Goal: Task Accomplishment & Management: Manage account settings

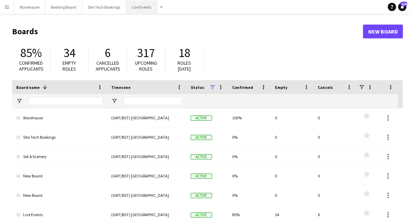
click at [145, 6] on button "Live Events Close" at bounding box center [141, 6] width 31 height 13
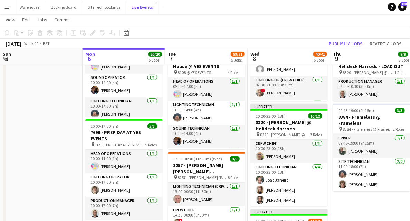
scroll to position [207, 0]
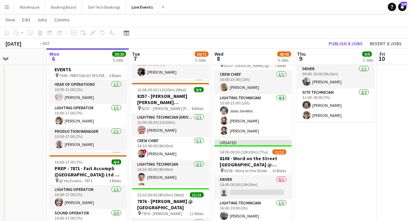
drag, startPoint x: 379, startPoint y: 148, endPoint x: 122, endPoint y: 131, distance: 257.4
click at [133, 135] on app-calendar-viewport "Fri 3 Sat 4 Sun 5 Mon 6 20/20 5 Jobs Tue 7 69/71 5 Jobs Wed 8 40/41 5 Jobs Thu …" at bounding box center [205, 115] width 410 height 590
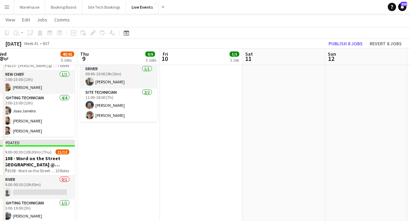
scroll to position [0, 251]
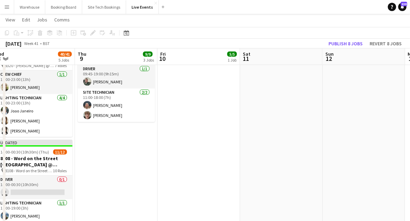
drag, startPoint x: 300, startPoint y: 150, endPoint x: 151, endPoint y: 144, distance: 149.1
click at [56, 135] on app-calendar-viewport "Sun 5 Mon 6 20/20 5 Jobs Tue 7 69/71 5 Jobs Wed 8 40/41 5 Jobs Thu 9 9/9 3 Jobs…" at bounding box center [205, 115] width 410 height 590
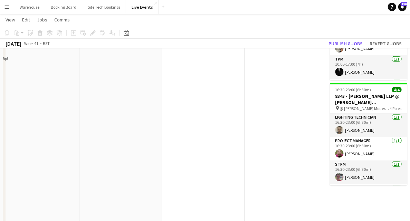
scroll to position [115, 0]
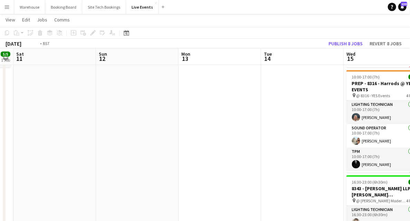
drag, startPoint x: 253, startPoint y: 149, endPoint x: 88, endPoint y: 136, distance: 165.4
click at [89, 136] on app-calendar-viewport "Wed 8 40/41 5 Jobs Thu 9 9/9 3 Jobs Fri 10 5/5 1 Job Sat 11 Sun 12 Mon 13 Tue 1…" at bounding box center [205, 207] width 410 height 590
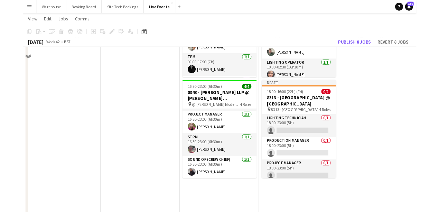
scroll to position [0, 0]
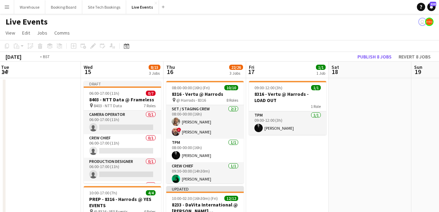
drag, startPoint x: 146, startPoint y: 108, endPoint x: 236, endPoint y: 106, distance: 89.9
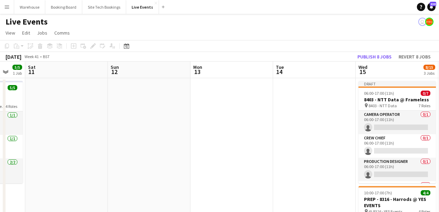
drag, startPoint x: 199, startPoint y: 111, endPoint x: 261, endPoint y: 120, distance: 62.9
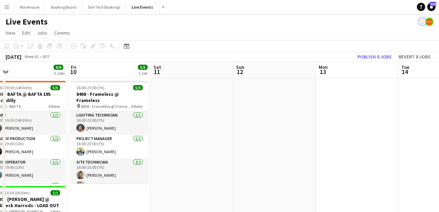
scroll to position [0, 201]
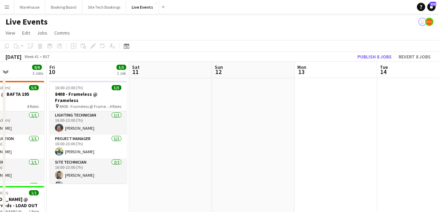
drag, startPoint x: 271, startPoint y: 127, endPoint x: 326, endPoint y: 126, distance: 55.7
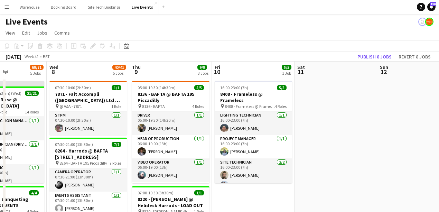
scroll to position [69, 0]
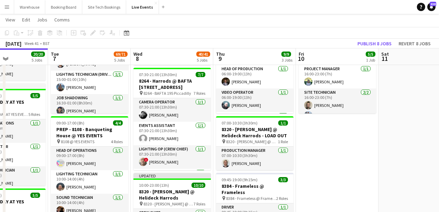
drag, startPoint x: 337, startPoint y: 172, endPoint x: 368, endPoint y: 175, distance: 31.6
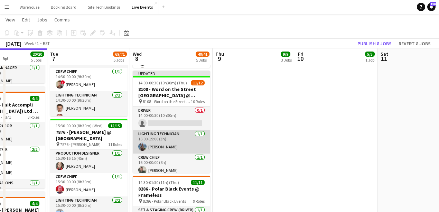
scroll to position [23, 0]
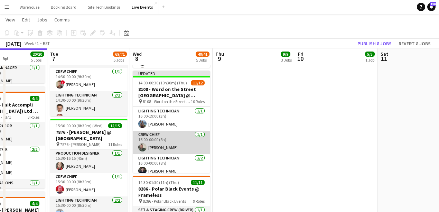
drag, startPoint x: 141, startPoint y: 148, endPoint x: 148, endPoint y: 148, distance: 6.6
click at [141, 148] on app-user-avatar at bounding box center [142, 147] width 8 height 8
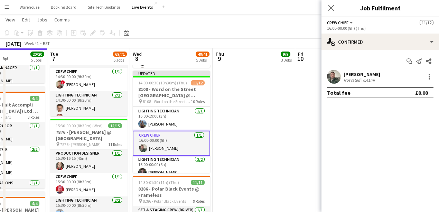
click at [331, 78] on app-user-avatar at bounding box center [334, 77] width 14 height 14
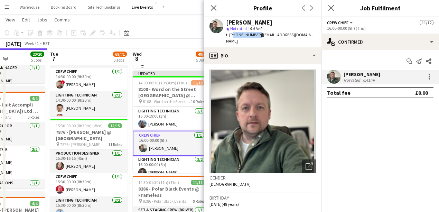
drag, startPoint x: 231, startPoint y: 36, endPoint x: 251, endPoint y: 36, distance: 19.7
click at [257, 35] on span "t. [PHONE_NUMBER]" at bounding box center [244, 34] width 36 height 5
copy span "447973657191"
click at [212, 8] on icon "Close pop-in" at bounding box center [213, 7] width 7 height 7
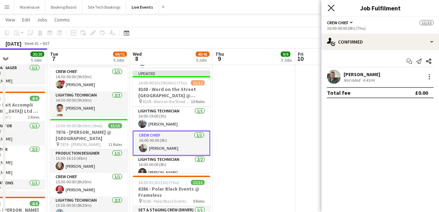
click at [330, 7] on icon at bounding box center [331, 7] width 7 height 7
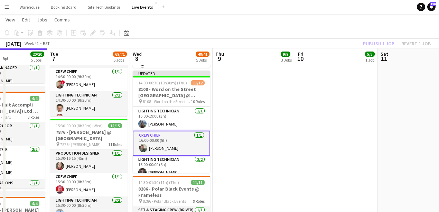
click at [143, 147] on app-user-avatar at bounding box center [143, 148] width 8 height 8
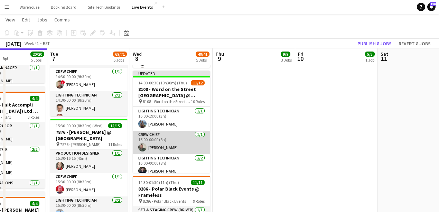
click at [140, 145] on app-user-avatar at bounding box center [142, 147] width 8 height 8
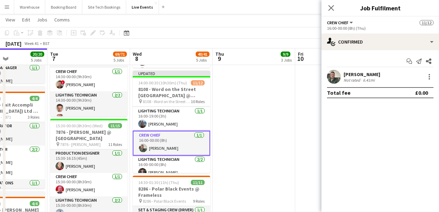
click at [334, 78] on app-user-avatar at bounding box center [334, 77] width 14 height 14
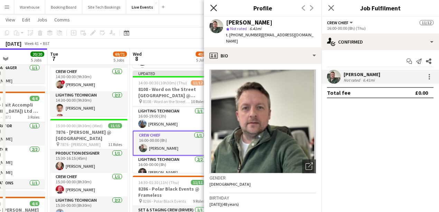
click at [213, 8] on icon at bounding box center [213, 7] width 7 height 7
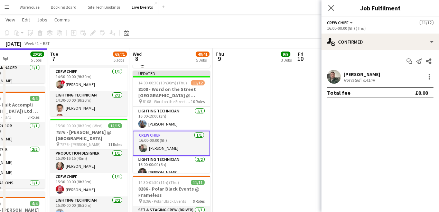
click at [331, 9] on icon "Close pop-in" at bounding box center [331, 8] width 6 height 6
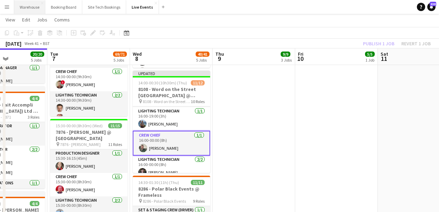
click at [34, 8] on button "Warehouse Close" at bounding box center [29, 6] width 31 height 13
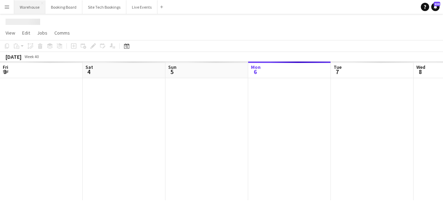
scroll to position [0, 165]
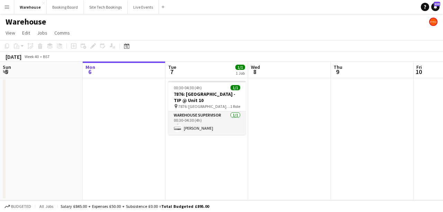
click at [293, 91] on app-date-cell at bounding box center [289, 139] width 83 height 122
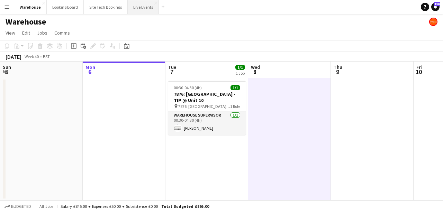
click at [138, 6] on button "Live Events Close" at bounding box center [143, 6] width 31 height 13
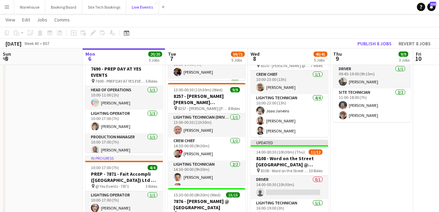
scroll to position [253, 0]
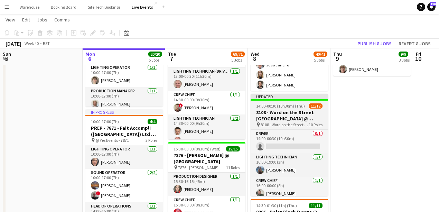
click at [292, 122] on span "8108 - Word on the Street [GEOGRAPHIC_DATA] @ Banqueting House" at bounding box center [285, 124] width 48 height 5
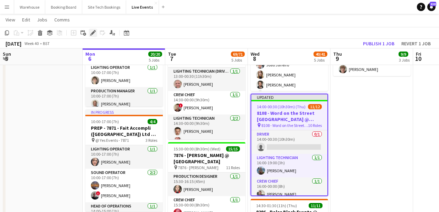
click at [94, 32] on icon at bounding box center [93, 33] width 4 height 4
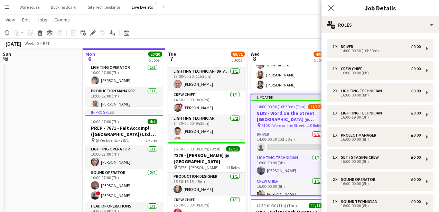
scroll to position [115, 0]
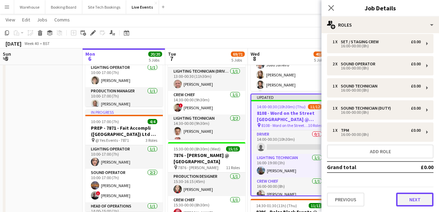
click at [411, 200] on button "Next" at bounding box center [414, 200] width 37 height 14
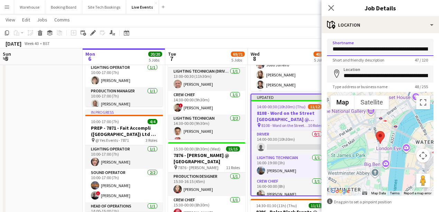
scroll to position [0, 24]
drag, startPoint x: 365, startPoint y: 48, endPoint x: 464, endPoint y: 48, distance: 98.9
click at [413, 48] on html "Menu Boards Boards Boards All jobs Status Workforce Workforce My Workforce Recr…" at bounding box center [219, 55] width 439 height 617
click at [333, 9] on icon "Close pop-in" at bounding box center [331, 7] width 7 height 7
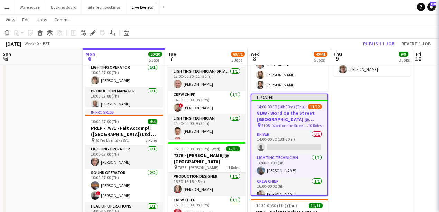
scroll to position [0, 0]
click at [381, 129] on app-date-cell "05:00-19:30 (14h30m) 5/5 8136 - BAFTA @ BAFTA 195 Piccadilly pin 8136 - BAFTA 4…" at bounding box center [371, 93] width 83 height 539
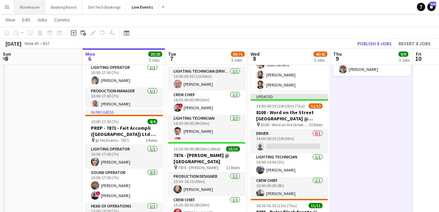
click at [23, 11] on button "Warehouse Close" at bounding box center [29, 6] width 31 height 13
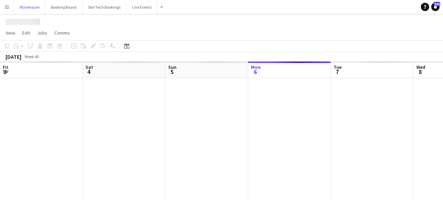
scroll to position [0, 165]
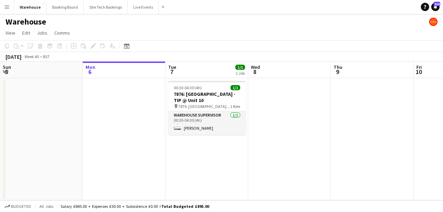
click at [272, 109] on app-date-cell at bounding box center [289, 139] width 83 height 122
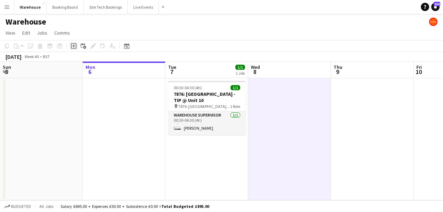
click at [74, 46] on icon at bounding box center [73, 46] width 3 height 3
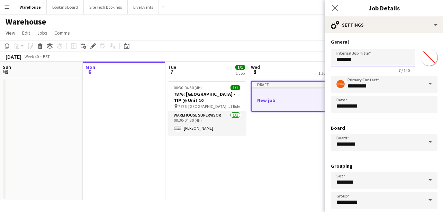
click at [336, 59] on input "*******" at bounding box center [372, 57] width 84 height 17
paste input "**********"
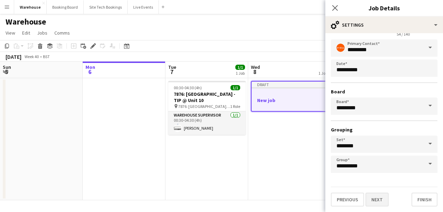
type input "**********"
click at [385, 203] on button "Next" at bounding box center [376, 200] width 23 height 14
type input "*******"
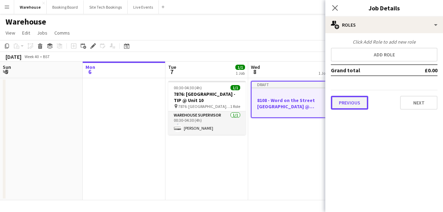
click at [347, 104] on button "Previous" at bounding box center [348, 103] width 37 height 14
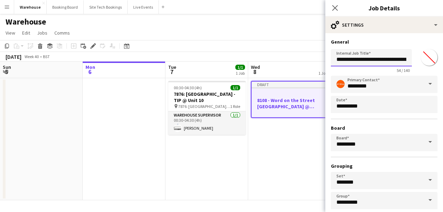
click at [389, 62] on input "**********" at bounding box center [370, 57] width 81 height 17
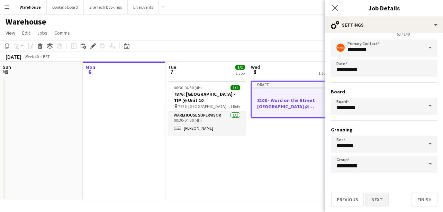
type input "**********"
click at [382, 200] on button "Next" at bounding box center [376, 200] width 23 height 14
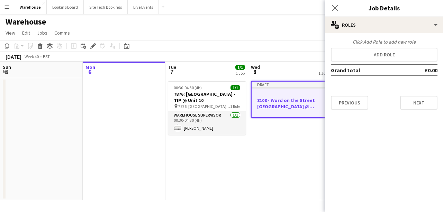
scroll to position [0, 0]
click at [413, 102] on button "Next" at bounding box center [418, 103] width 37 height 14
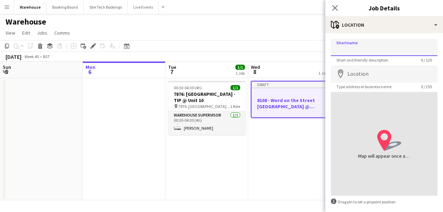
drag, startPoint x: 344, startPoint y: 49, endPoint x: 359, endPoint y: 51, distance: 14.7
click at [344, 49] on input "Shortname" at bounding box center [383, 47] width 106 height 17
type input "**********"
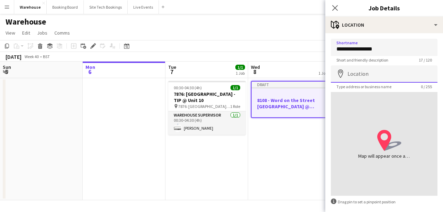
click at [372, 74] on input "Location" at bounding box center [383, 73] width 106 height 17
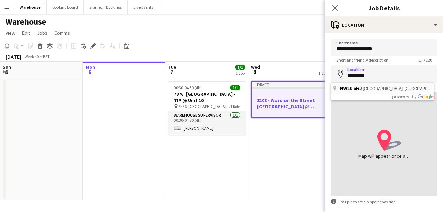
type input "**********"
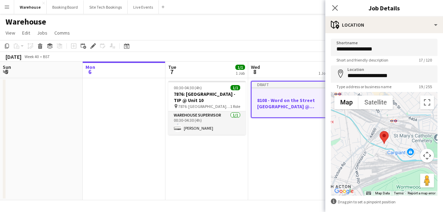
scroll to position [32, 0]
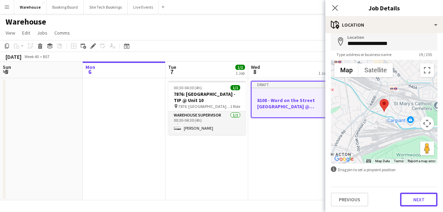
click at [413, 198] on button "Next" at bounding box center [418, 200] width 37 height 14
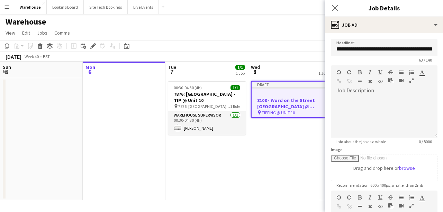
scroll to position [92, 0]
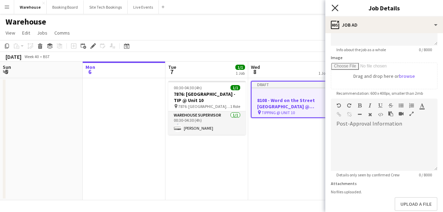
click at [335, 9] on icon at bounding box center [334, 7] width 7 height 7
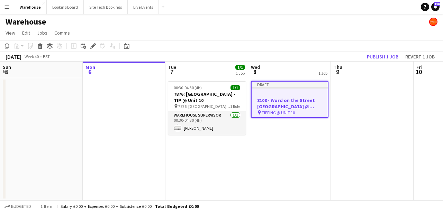
click at [293, 150] on app-date-cell "Draft 8108 - Word on the Street [GEOGRAPHIC_DATA] @ Banqueting House - TIP @ UN…" at bounding box center [289, 139] width 83 height 122
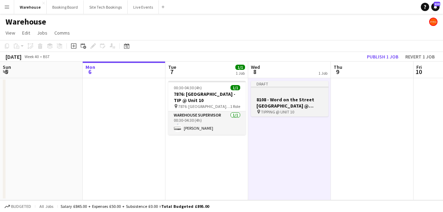
click at [276, 100] on h3 "8108 - Word on the Street [GEOGRAPHIC_DATA] @ Banqueting House - TIP @ UNIT 10" at bounding box center [289, 102] width 77 height 12
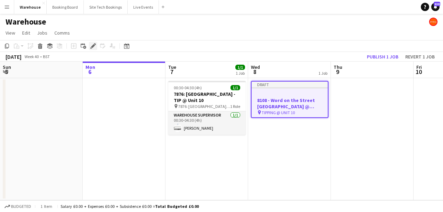
click at [91, 46] on icon "Edit" at bounding box center [93, 46] width 6 height 6
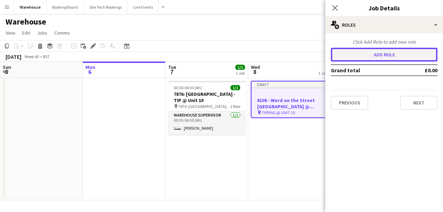
click at [343, 51] on button "Add role" at bounding box center [383, 55] width 106 height 14
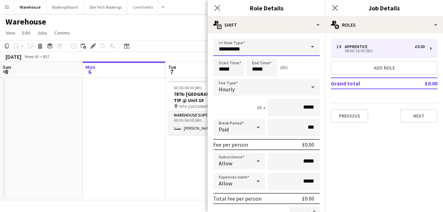
click at [245, 45] on input "**********" at bounding box center [266, 47] width 106 height 17
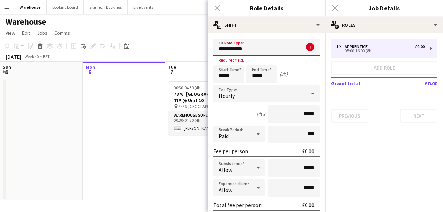
scroll to position [0, 0]
type input "**********"
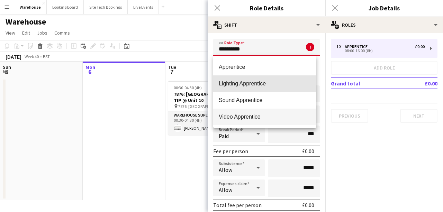
drag, startPoint x: 241, startPoint y: 75, endPoint x: 244, endPoint y: 106, distance: 30.5
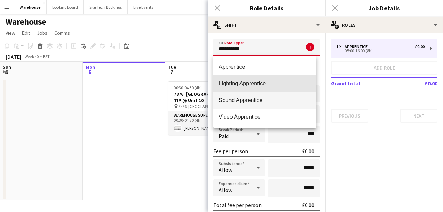
click at [242, 113] on div "Apprentice Lighting Apprentice Sound Apprentice Video Apprentice" at bounding box center [264, 92] width 103 height 72
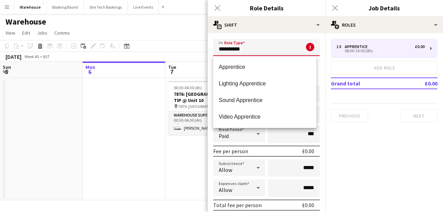
click at [263, 50] on input "**********" at bounding box center [266, 47] width 106 height 17
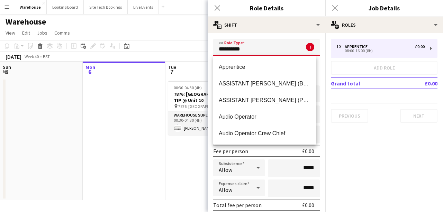
drag, startPoint x: 210, startPoint y: 48, endPoint x: 196, endPoint y: 48, distance: 14.2
click at [197, 48] on body "Menu Boards Boards Boards All jobs Status Workforce Workforce My Workforce Recr…" at bounding box center [221, 106] width 443 height 212
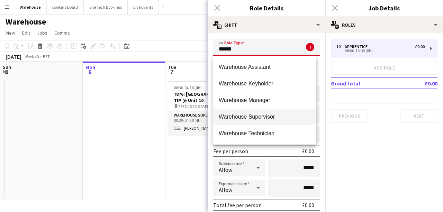
click at [234, 112] on mat-option "Warehouse Supervisor" at bounding box center [264, 117] width 103 height 17
type input "**********"
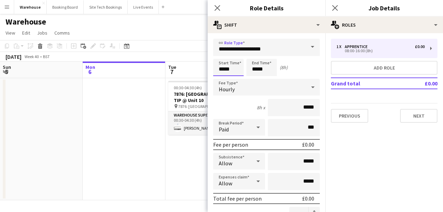
click at [234, 66] on input "*****" at bounding box center [228, 67] width 30 height 17
click at [223, 80] on div at bounding box center [221, 79] width 14 height 7
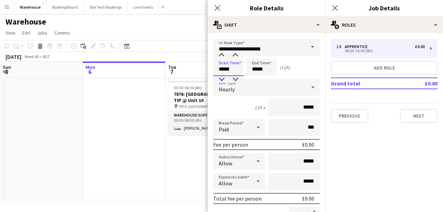
click at [223, 80] on div at bounding box center [221, 79] width 14 height 7
type input "*****"
click at [223, 80] on div at bounding box center [221, 79] width 14 height 7
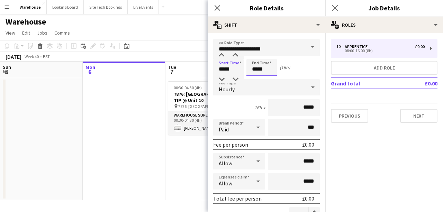
click at [263, 69] on input "*****" at bounding box center [261, 67] width 30 height 17
click at [254, 57] on div at bounding box center [255, 55] width 14 height 7
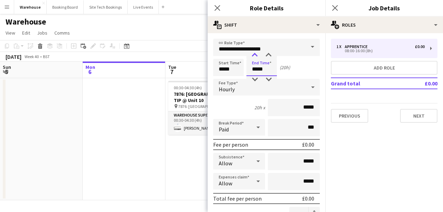
type input "*****"
click at [254, 57] on div at bounding box center [255, 55] width 14 height 7
click at [225, 71] on input "*****" at bounding box center [228, 67] width 30 height 17
click at [221, 80] on div at bounding box center [221, 79] width 14 height 7
click at [235, 56] on div at bounding box center [235, 55] width 14 height 7
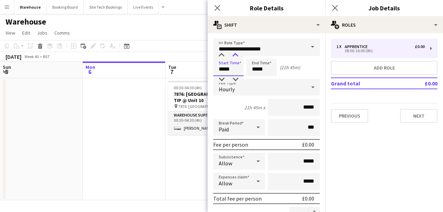
click at [235, 56] on div at bounding box center [235, 55] width 14 height 7
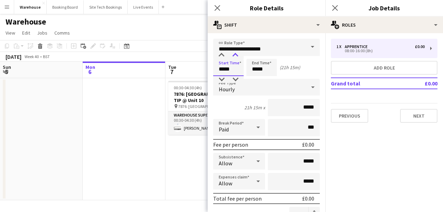
click at [235, 56] on div at bounding box center [235, 55] width 14 height 7
click at [221, 55] on div at bounding box center [221, 55] width 14 height 7
click at [234, 78] on div at bounding box center [235, 79] width 14 height 7
type input "*****"
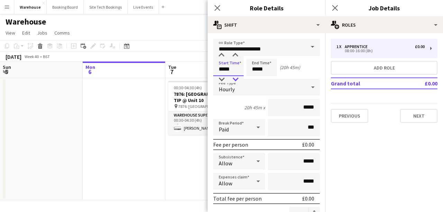
click at [234, 78] on div at bounding box center [235, 79] width 14 height 7
click at [254, 72] on input "*****" at bounding box center [261, 67] width 30 height 17
click at [254, 80] on div at bounding box center [255, 79] width 14 height 7
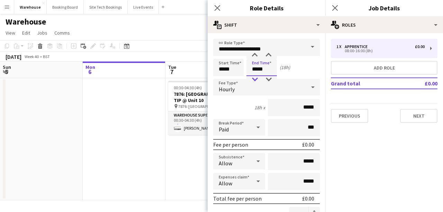
click at [254, 80] on div at bounding box center [255, 79] width 14 height 7
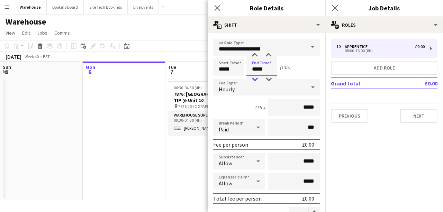
click at [254, 80] on div at bounding box center [255, 79] width 14 height 7
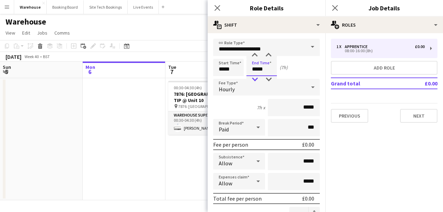
click at [254, 80] on div at bounding box center [255, 79] width 14 height 7
type input "*****"
click at [254, 80] on div at bounding box center [255, 79] width 14 height 7
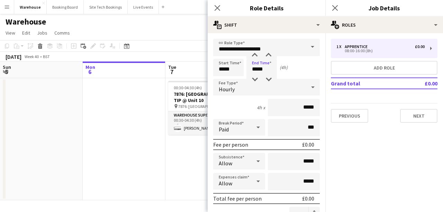
click at [231, 86] on span "Hourly" at bounding box center [226, 89] width 16 height 7
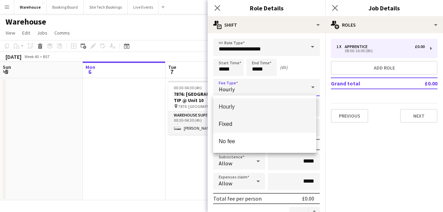
click at [228, 118] on mat-option "Fixed" at bounding box center [264, 123] width 103 height 17
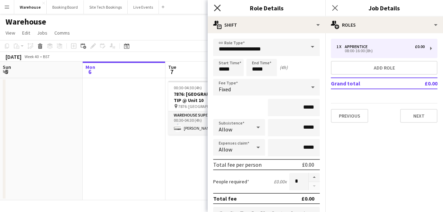
click at [216, 9] on icon at bounding box center [217, 7] width 7 height 7
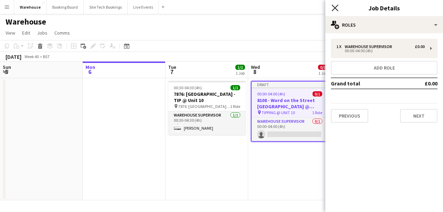
click at [334, 7] on icon at bounding box center [334, 7] width 7 height 7
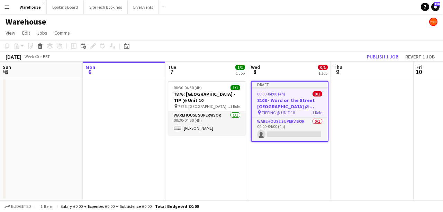
click at [271, 171] on app-date-cell "Draft 00:00-04:00 (4h) 0/1 8108 - Word on the Street UK @ Banqueting House - TI…" at bounding box center [289, 139] width 83 height 122
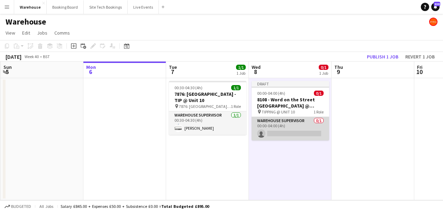
click at [285, 133] on app-card-role "Warehouse Supervisor 0/1 00:00-04:00 (4h) single-neutral-actions" at bounding box center [289, 129] width 77 height 24
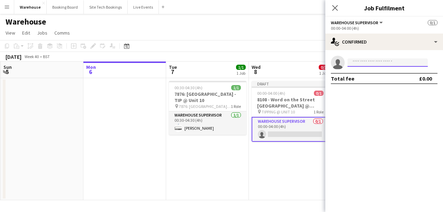
click at [369, 62] on input at bounding box center [387, 62] width 80 height 8
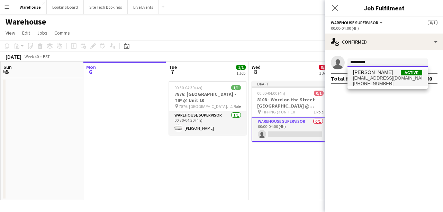
type input "*********"
click at [380, 82] on span "[PHONE_NUMBER]" at bounding box center [387, 84] width 69 height 6
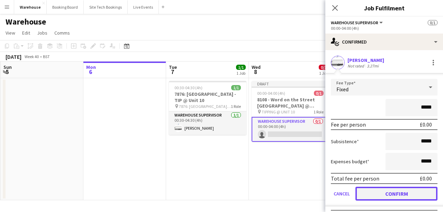
click at [380, 193] on button "Confirm" at bounding box center [396, 194] width 82 height 14
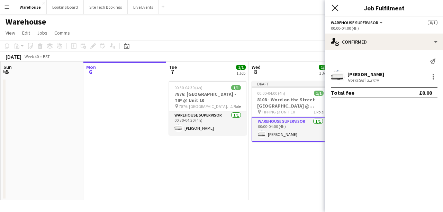
click at [336, 9] on icon at bounding box center [334, 7] width 7 height 7
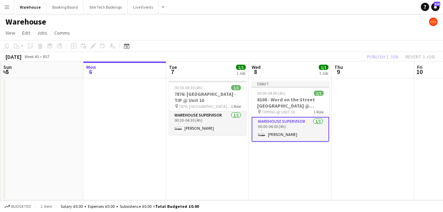
drag, startPoint x: 281, startPoint y: 172, endPoint x: 280, endPoint y: 168, distance: 4.2
click at [281, 172] on app-date-cell "Draft 00:00-04:00 (4h) 1/1 8108 - Word on the Street UK @ Banqueting House - TI…" at bounding box center [290, 139] width 83 height 122
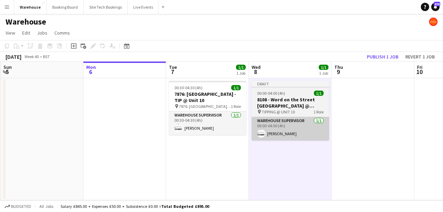
scroll to position [0, 164]
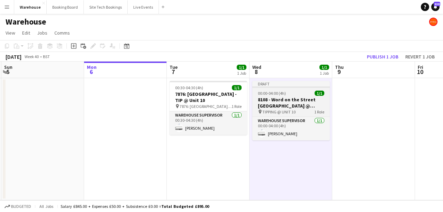
click at [286, 95] on div "00:00-04:00 (4h) 1/1" at bounding box center [290, 93] width 77 height 5
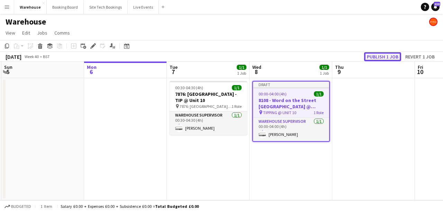
click at [380, 56] on button "Publish 1 job" at bounding box center [382, 56] width 37 height 9
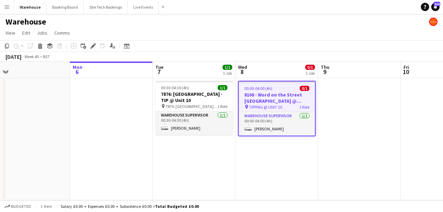
scroll to position [0, 262]
drag, startPoint x: 282, startPoint y: 94, endPoint x: 267, endPoint y: 103, distance: 17.8
click at [267, 104] on app-calendar-viewport "Thu 2 Fri 3 Sat 4 Sun 5 Mon 6 Tue 7 1/1 1 Job Wed 8 0/1 1 Job Thu 9 Fri 10 Sat …" at bounding box center [221, 131] width 443 height 139
click at [268, 99] on h3 "8108 - Word on the Street [GEOGRAPHIC_DATA] @ Banqueting House - TIP @ UNIT 10" at bounding box center [275, 98] width 76 height 12
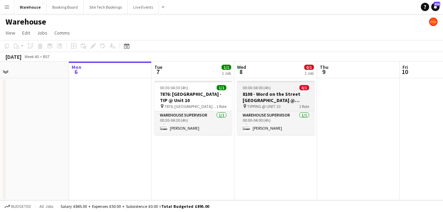
click at [273, 103] on h3 "8108 - Word on the Street [GEOGRAPHIC_DATA] @ Banqueting House - TIP @ UNIT 10" at bounding box center [275, 97] width 77 height 12
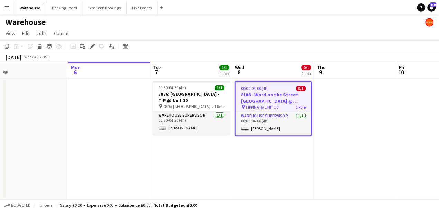
scroll to position [0, 261]
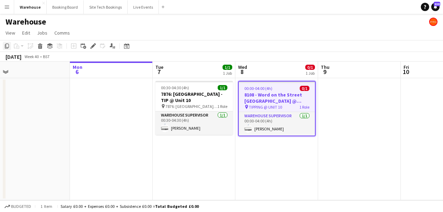
click at [8, 47] on icon at bounding box center [7, 46] width 4 height 5
click at [337, 99] on app-date-cell at bounding box center [359, 139] width 83 height 122
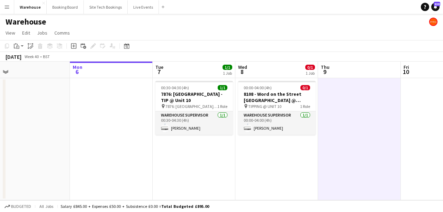
drag, startPoint x: 337, startPoint y: 99, endPoint x: 331, endPoint y: 91, distance: 10.4
click at [331, 91] on app-date-cell at bounding box center [359, 139] width 83 height 122
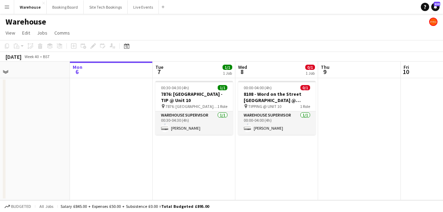
click at [331, 91] on app-date-cell at bounding box center [359, 139] width 83 height 122
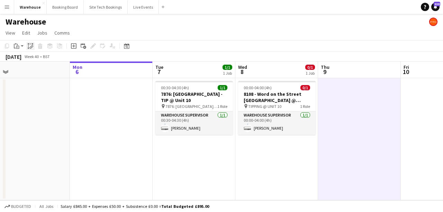
click at [32, 46] on icon at bounding box center [32, 46] width 2 height 3
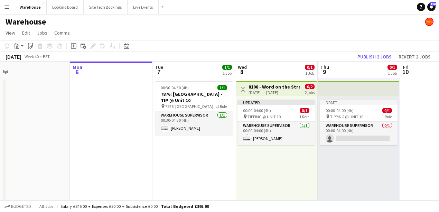
drag, startPoint x: 347, startPoint y: 108, endPoint x: 330, endPoint y: 153, distance: 48.6
click at [330, 153] on div "Draft 00:00-04:00 (4h) 0/1 pin TIPPING @ UNIT 10 1 Role Warehouse Supervisor 0/…" at bounding box center [359, 149] width 82 height 107
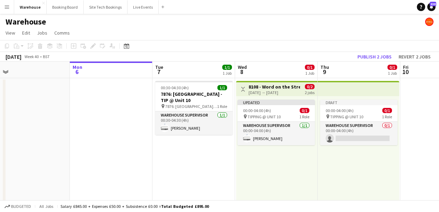
click at [187, 167] on app-date-cell "00:30-04:30 (4h) 1/1 7876: [GEOGRAPHIC_DATA] - TIP @ Unit 10 pin 7876: [GEOGRAP…" at bounding box center [193, 142] width 83 height 128
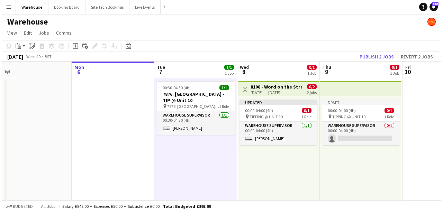
scroll to position [0, 260]
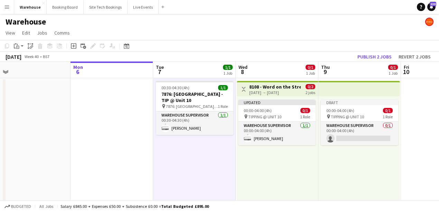
click at [348, 114] on div "pin TIPPING @ UNIT 10 1 Role" at bounding box center [359, 117] width 77 height 6
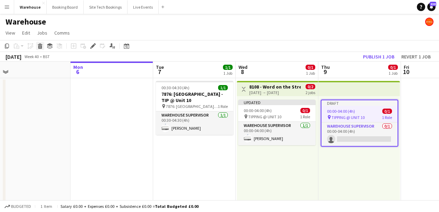
click at [41, 47] on icon at bounding box center [40, 46] width 4 height 3
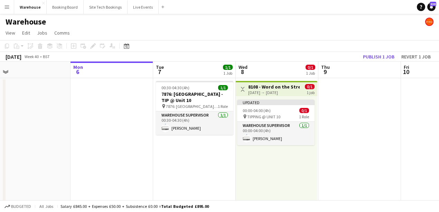
click at [272, 90] on div "[DATE] → [DATE]" at bounding box center [274, 92] width 52 height 5
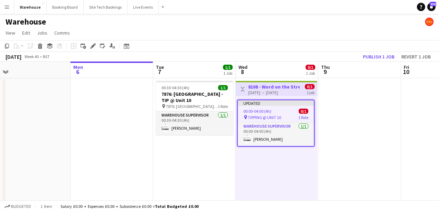
click at [190, 176] on app-date-cell "00:30-04:30 (4h) 1/1 7876: [GEOGRAPHIC_DATA] - TIP @ Unit 10 pin 7876: [GEOGRAP…" at bounding box center [194, 142] width 83 height 128
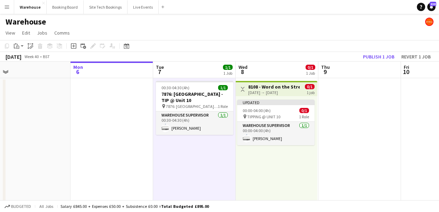
click at [266, 89] on h3 "8108 - Word on the Street [GEOGRAPHIC_DATA] @ Banqueting House - TIP @ UNIT 10" at bounding box center [274, 87] width 52 height 6
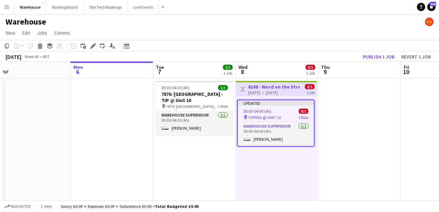
click at [259, 93] on div "[DATE] → [DATE]" at bounding box center [274, 92] width 52 height 5
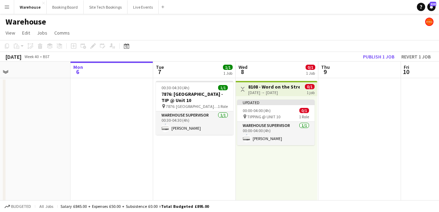
click at [259, 93] on div "[DATE] → [DATE]" at bounding box center [274, 92] width 52 height 5
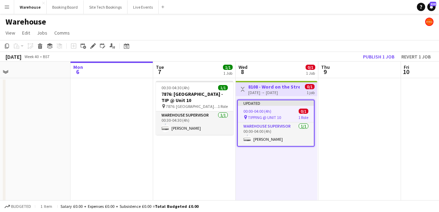
click at [259, 93] on div "[DATE] → [DATE]" at bounding box center [274, 92] width 52 height 5
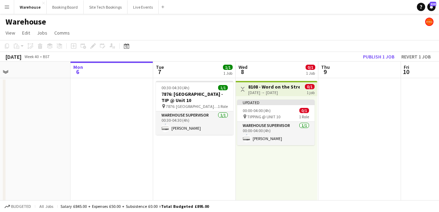
click at [259, 93] on div "[DATE] → [DATE]" at bounding box center [274, 92] width 52 height 5
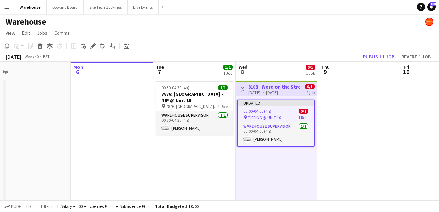
click at [185, 173] on app-date-cell "00:30-04:30 (4h) 1/1 7876: [GEOGRAPHIC_DATA] - TIP @ Unit 10 pin 7876: [GEOGRAP…" at bounding box center [194, 142] width 83 height 128
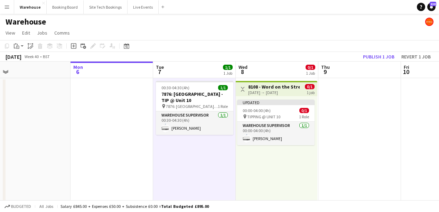
click at [272, 85] on h3 "8108 - Word on the Street [GEOGRAPHIC_DATA] @ Banqueting House - TIP @ UNIT 10" at bounding box center [274, 87] width 52 height 6
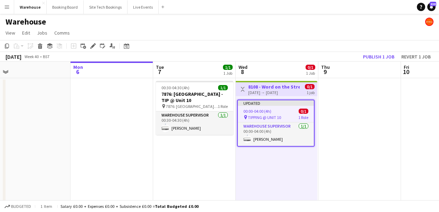
click at [272, 85] on h3 "8108 - Word on the Street [GEOGRAPHIC_DATA] @ Banqueting House - TIP @ UNIT 10" at bounding box center [274, 87] width 52 height 6
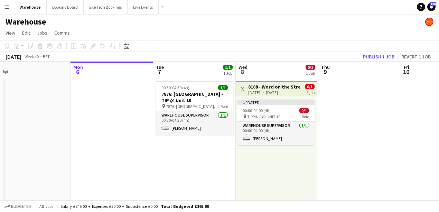
click at [272, 85] on h3 "8108 - Word on the Street [GEOGRAPHIC_DATA] @ Banqueting House - TIP @ UNIT 10" at bounding box center [274, 87] width 52 height 6
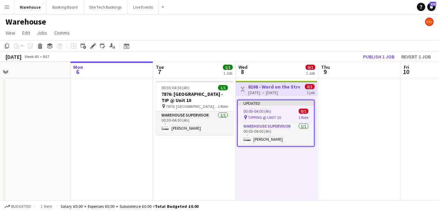
click at [243, 90] on app-icon "Toggle View" at bounding box center [242, 89] width 5 height 5
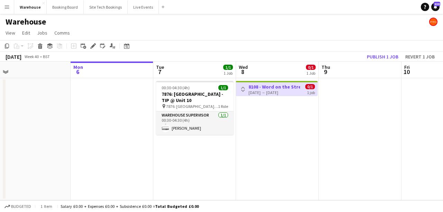
click at [242, 90] on app-icon "Toggle View" at bounding box center [242, 89] width 5 height 5
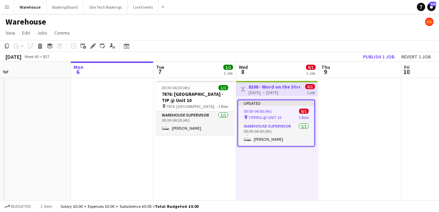
click at [371, 140] on app-date-cell at bounding box center [360, 142] width 83 height 128
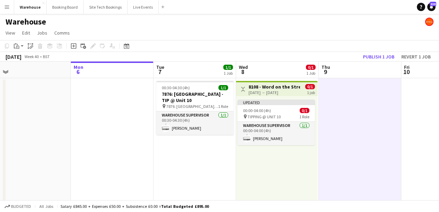
drag, startPoint x: 299, startPoint y: 86, endPoint x: 209, endPoint y: 148, distance: 109.3
click at [189, 168] on app-date-cell "00:30-04:30 (4h) 1/1 7876: [GEOGRAPHIC_DATA] - TIP @ Unit 10 pin 7876: [GEOGRAP…" at bounding box center [194, 142] width 83 height 128
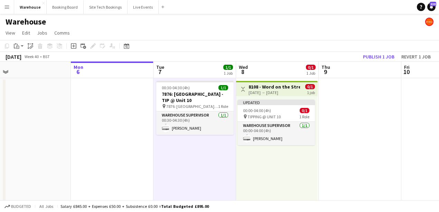
click at [257, 89] on h3 "8108 - Word on the Street [GEOGRAPHIC_DATA] @ Banqueting House - TIP @ UNIT 10" at bounding box center [275, 87] width 52 height 6
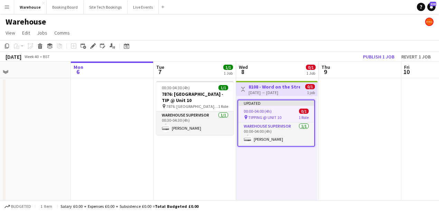
click at [257, 89] on h3 "8108 - Word on the Street [GEOGRAPHIC_DATA] @ Banqueting House - TIP @ UNIT 10" at bounding box center [275, 87] width 52 height 6
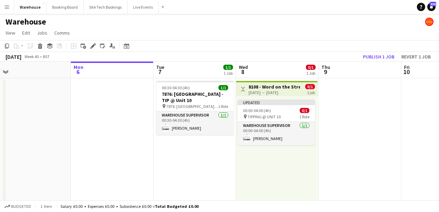
click at [257, 89] on h3 "8108 - Word on the Street [GEOGRAPHIC_DATA] @ Banqueting House - TIP @ UNIT 10" at bounding box center [275, 87] width 52 height 6
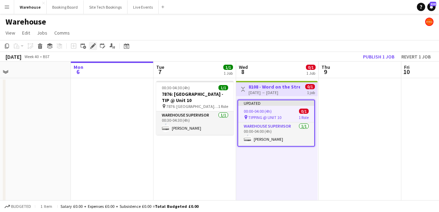
click at [90, 48] on icon "Edit" at bounding box center [93, 46] width 6 height 6
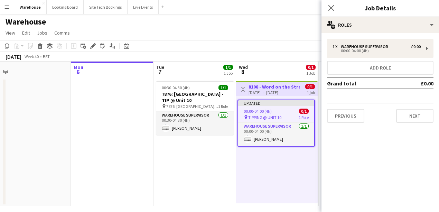
click at [183, 159] on app-date-cell "00:30-04:30 (4h) 1/1 7876: [GEOGRAPHIC_DATA] - TIP @ Unit 10 pin 7876: [GEOGRAP…" at bounding box center [194, 142] width 83 height 128
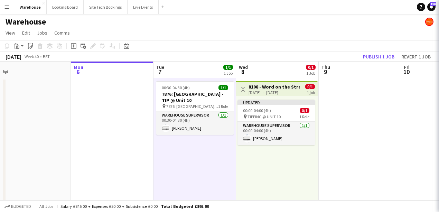
click at [251, 91] on div "[DATE] → [DATE]" at bounding box center [275, 92] width 52 height 5
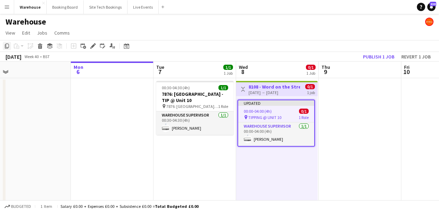
click at [5, 47] on icon "Copy" at bounding box center [7, 46] width 6 height 6
click at [340, 102] on app-date-cell at bounding box center [360, 142] width 83 height 128
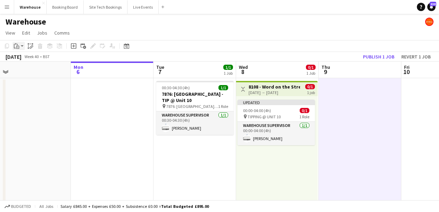
click at [20, 46] on div "Paste" at bounding box center [16, 46] width 8 height 8
click at [37, 73] on link "Paste with crew Ctrl+Shift+V" at bounding box center [50, 71] width 65 height 6
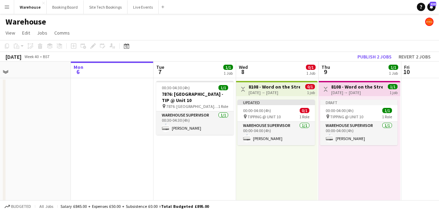
click at [413, 156] on app-date-cell at bounding box center [442, 142] width 83 height 128
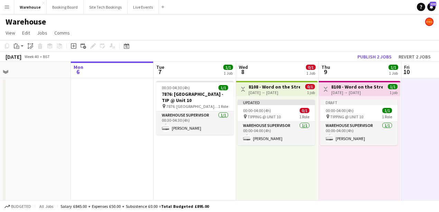
click at [245, 92] on button "Toggle View" at bounding box center [243, 89] width 8 height 8
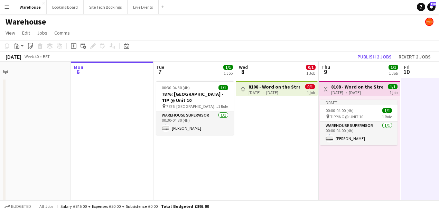
click at [245, 92] on button "Toggle View" at bounding box center [243, 89] width 8 height 8
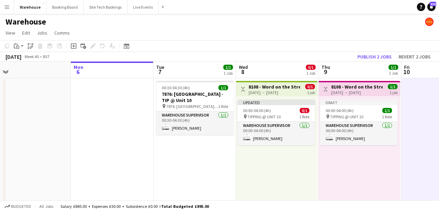
click at [262, 84] on h3 "8108 - Word on the Street [GEOGRAPHIC_DATA] @ Banqueting House - TIP @ UNIT 10" at bounding box center [275, 87] width 52 height 6
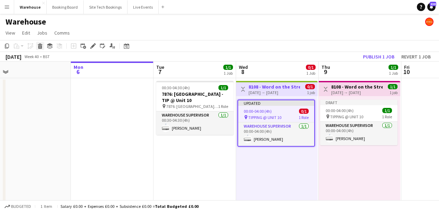
click at [42, 47] on icon "Delete" at bounding box center [40, 46] width 6 height 6
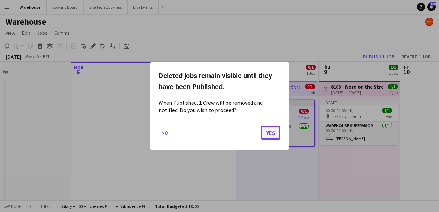
click at [265, 132] on button "Yes" at bounding box center [270, 133] width 19 height 14
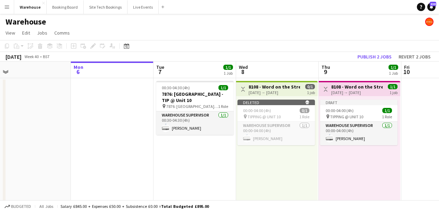
click at [413, 124] on app-date-cell at bounding box center [442, 142] width 83 height 128
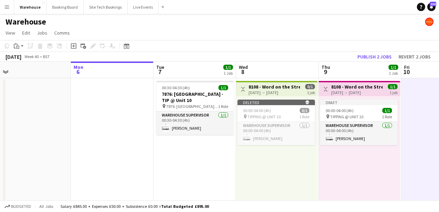
click at [413, 167] on app-date-cell at bounding box center [442, 142] width 83 height 128
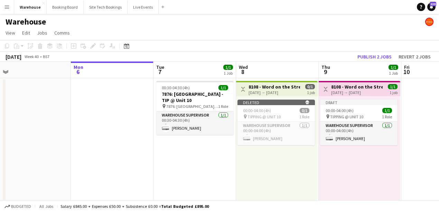
click at [353, 95] on app-top-bar "Toggle View 8108 - Word on the Street UK @ Banqueting House - TIP @ UNIT 10 [DA…" at bounding box center [360, 88] width 82 height 15
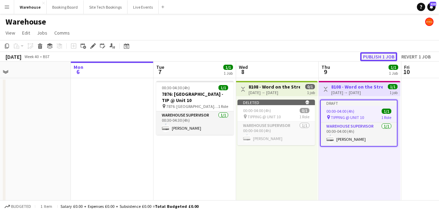
click at [370, 57] on button "Publish 1 job" at bounding box center [378, 56] width 37 height 9
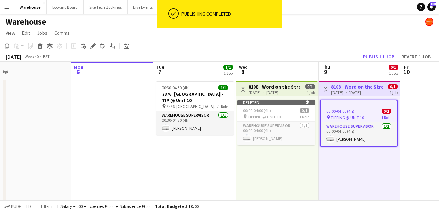
click at [266, 95] on app-top-bar "Toggle View 8108 - Word on the Street UK @ Banqueting House - TIP @ UNIT 10 [DA…" at bounding box center [277, 88] width 82 height 15
click at [265, 92] on div "[DATE] → [DATE]" at bounding box center [275, 92] width 52 height 5
click at [384, 56] on button "Publish 1 job" at bounding box center [378, 56] width 37 height 9
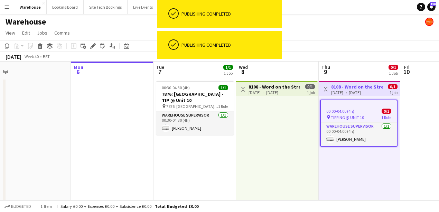
click at [267, 88] on h3 "8108 - Word on the Street [GEOGRAPHIC_DATA] @ Banqueting House - TIP @ UNIT 10" at bounding box center [275, 87] width 52 height 6
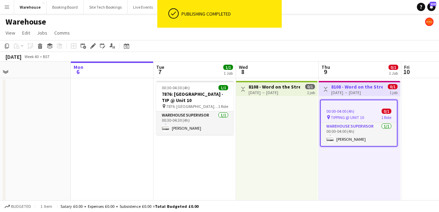
click at [95, 151] on app-date-cell at bounding box center [112, 142] width 83 height 128
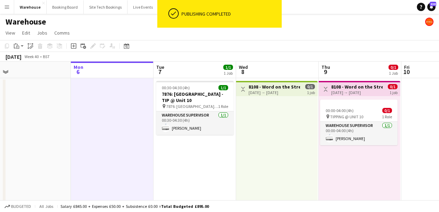
click at [251, 93] on div "[DATE] → [DATE]" at bounding box center [275, 92] width 52 height 5
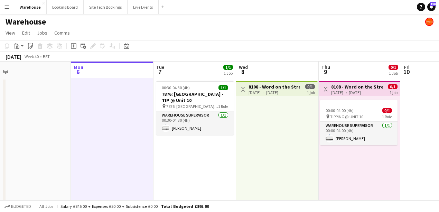
click at [255, 128] on div at bounding box center [277, 149] width 82 height 107
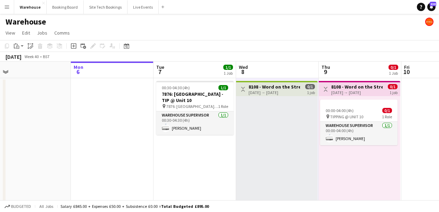
click at [276, 92] on div "[DATE] → [DATE]" at bounding box center [275, 92] width 52 height 5
click at [413, 169] on app-date-cell at bounding box center [442, 142] width 83 height 128
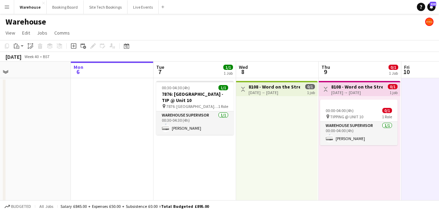
click at [355, 92] on div "[DATE] → [DATE]" at bounding box center [357, 92] width 52 height 5
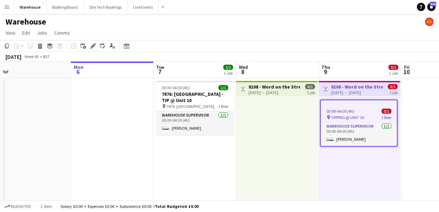
click at [410, 142] on app-date-cell at bounding box center [442, 142] width 83 height 128
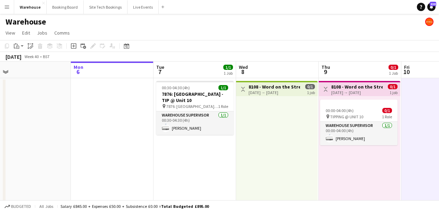
click at [390, 86] on span "0/1" at bounding box center [393, 86] width 10 height 5
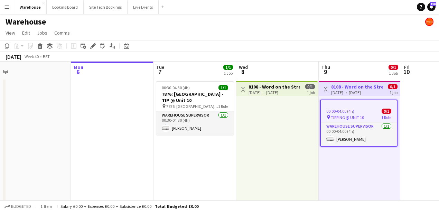
click at [411, 129] on app-date-cell at bounding box center [442, 142] width 83 height 128
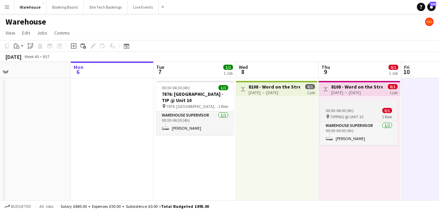
click at [346, 115] on span "TIPPING @ UNIT 10" at bounding box center [346, 116] width 33 height 5
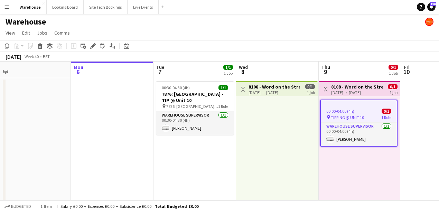
click at [413, 129] on app-calendar-viewport "Thu 2 Fri 3 Sat 4 Sun 5 Mon 6 Tue 7 1/1 1 Job Wed 8 Thu 9 0/1 1 Job Fri 10 Sat …" at bounding box center [219, 134] width 439 height 145
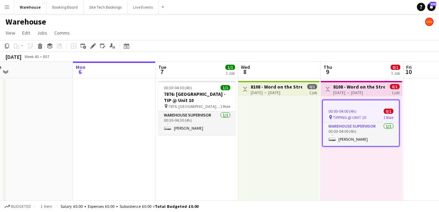
click at [122, 140] on app-date-cell at bounding box center [114, 142] width 83 height 128
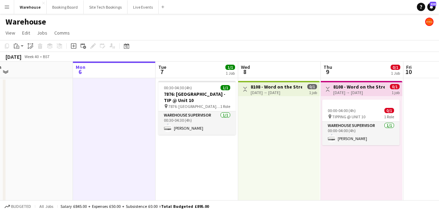
drag, startPoint x: 274, startPoint y: 91, endPoint x: 247, endPoint y: 101, distance: 29.3
click at [246, 104] on div at bounding box center [279, 149] width 82 height 107
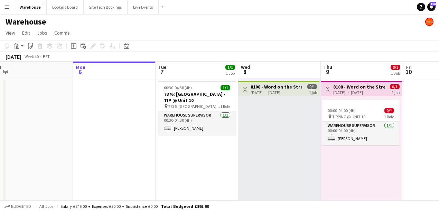
click at [248, 81] on app-top-bar "Toggle View 8108 - Word on the Street UK @ Banqueting House - TIP @ UNIT 10 [DA…" at bounding box center [279, 88] width 82 height 15
click at [250, 87] on div "Toggle View 8108 - Word on the Street UK @ Banqueting House - TIP @ UNIT 10 [DA…" at bounding box center [279, 89] width 76 height 12
click at [250, 86] on div "Toggle View 8108 - Word on the Street UK @ Banqueting House - TIP @ UNIT 10 [DA…" at bounding box center [279, 89] width 76 height 12
click at [251, 85] on h3 "8108 - Word on the Street [GEOGRAPHIC_DATA] @ Banqueting House - TIP @ UNIT 10" at bounding box center [277, 87] width 52 height 6
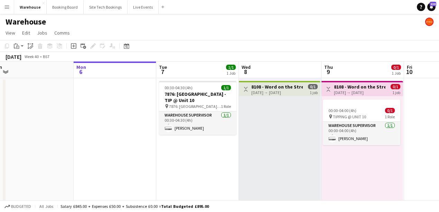
click at [244, 90] on app-icon "Toggle View" at bounding box center [245, 89] width 5 height 5
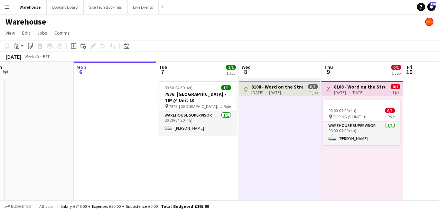
scroll to position [0, 257]
click at [245, 90] on app-icon "Toggle View" at bounding box center [246, 89] width 5 height 5
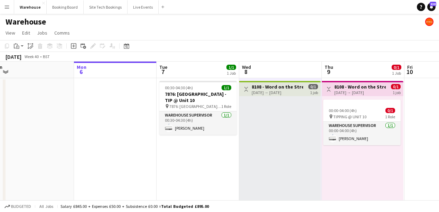
click at [245, 90] on app-icon "Toggle View" at bounding box center [246, 89] width 5 height 5
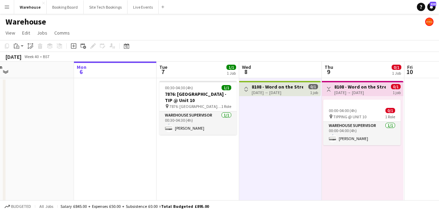
click at [245, 90] on app-icon "Toggle View" at bounding box center [246, 89] width 5 height 5
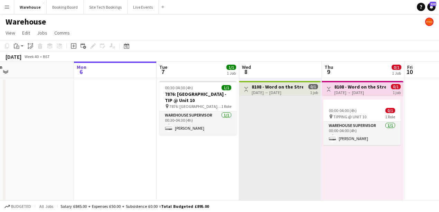
click at [245, 90] on app-icon "Toggle View" at bounding box center [246, 89] width 5 height 5
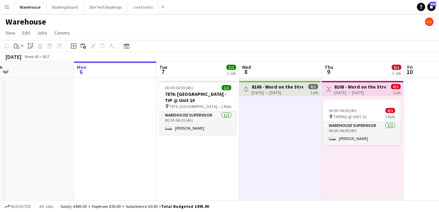
click at [77, 123] on app-date-cell at bounding box center [115, 142] width 83 height 128
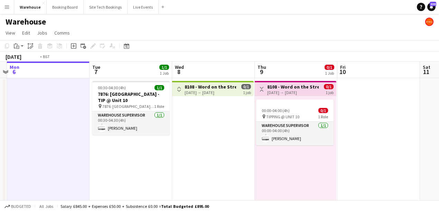
scroll to position [0, 189]
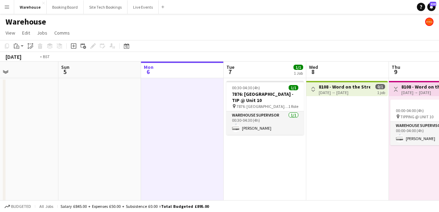
drag, startPoint x: 402, startPoint y: 151, endPoint x: 306, endPoint y: 148, distance: 96.2
click at [304, 152] on app-calendar-viewport "Thu 2 Fri 3 Sat 4 Sun 5 Mon 6 Tue 7 1/1 1 Job Wed 8 Thu 9 0/1 1 Job Fri 10 Sat …" at bounding box center [219, 134] width 439 height 145
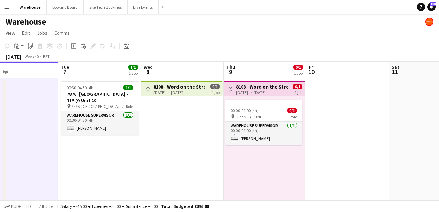
click at [342, 135] on app-date-cell at bounding box center [347, 142] width 83 height 128
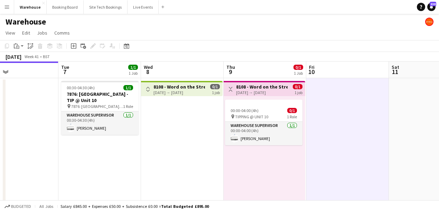
click at [231, 86] on button "Toggle View" at bounding box center [230, 89] width 8 height 8
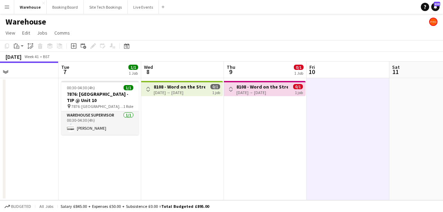
click at [231, 86] on button "Toggle View" at bounding box center [230, 89] width 8 height 8
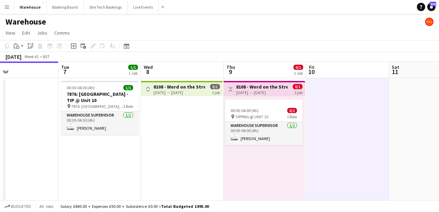
click at [231, 87] on button "Toggle View" at bounding box center [230, 89] width 8 height 8
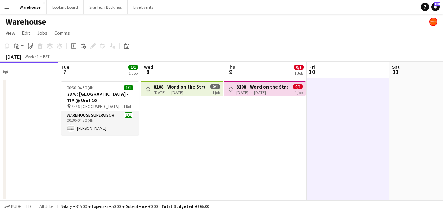
click at [231, 87] on app-icon "Toggle View" at bounding box center [230, 89] width 5 height 5
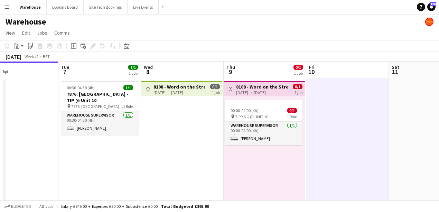
click at [231, 87] on app-icon "Toggle View" at bounding box center [230, 89] width 5 height 5
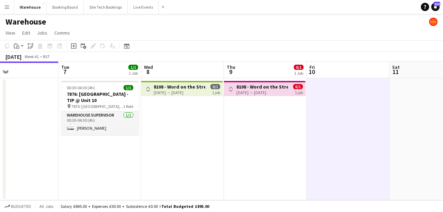
click at [231, 87] on app-icon "Toggle View" at bounding box center [230, 89] width 5 height 5
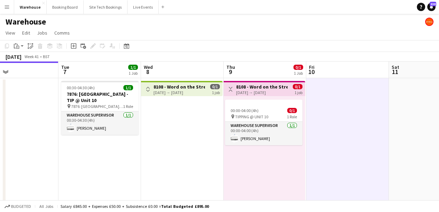
drag, startPoint x: 400, startPoint y: 123, endPoint x: 251, endPoint y: 95, distance: 151.1
click at [396, 121] on app-calendar-viewport "Sat 4 Sun 5 Mon 6 Tue 7 1/1 1 Job Wed 8 Thu 9 0/1 1 Job Fri 10 Sat 11 Sun 12 Mo…" at bounding box center [219, 134] width 439 height 145
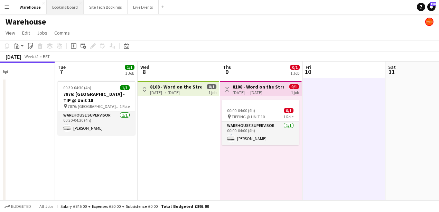
click at [64, 8] on button "Booking Board Close" at bounding box center [65, 6] width 37 height 13
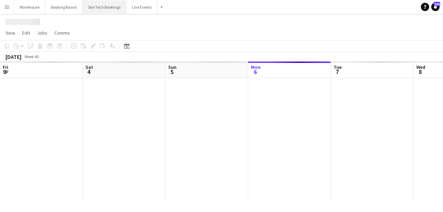
click at [95, 10] on button "Site Tech Bookings Close" at bounding box center [104, 6] width 44 height 13
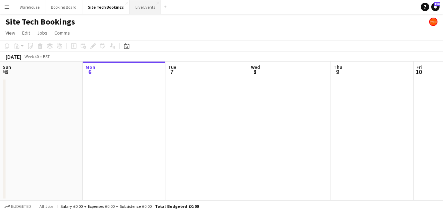
click at [147, 10] on button "Live Events Close" at bounding box center [145, 6] width 31 height 13
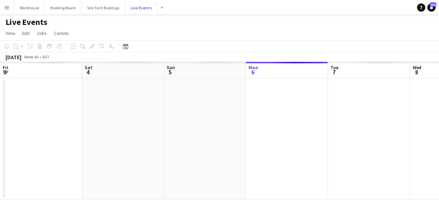
scroll to position [0, 165]
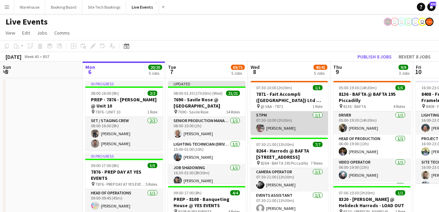
click at [282, 129] on app-card-role "STPM [DATE] 07:30-10:00 (2h30m) [PERSON_NAME]" at bounding box center [289, 123] width 77 height 24
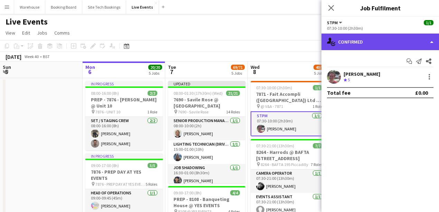
click at [373, 46] on div "single-neutral-actions-check-2 Confirmed" at bounding box center [381, 42] width 118 height 17
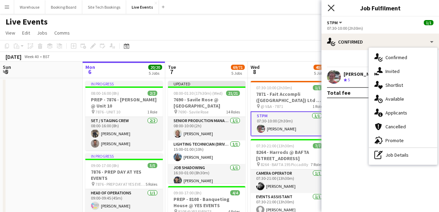
click at [333, 9] on icon "Close pop-in" at bounding box center [331, 7] width 7 height 7
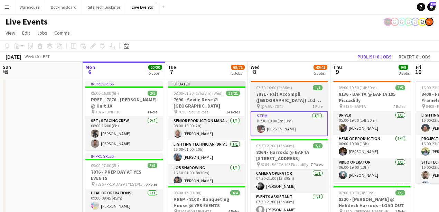
click at [291, 89] on div "07:30-10:00 (2h30m) 1/1" at bounding box center [289, 87] width 77 height 5
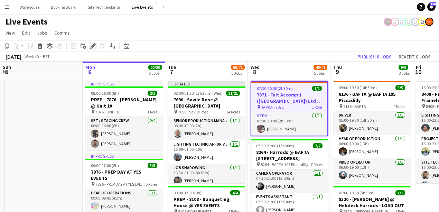
click at [95, 47] on icon "Edit" at bounding box center [93, 46] width 6 height 6
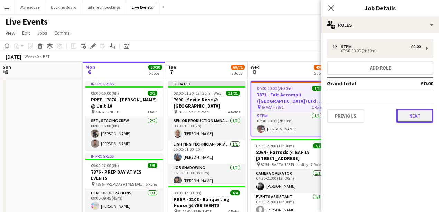
click at [413, 111] on button "Next" at bounding box center [414, 116] width 37 height 14
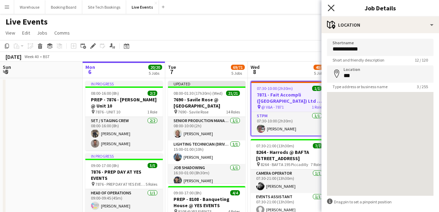
click at [328, 8] on icon "Close pop-in" at bounding box center [331, 7] width 7 height 7
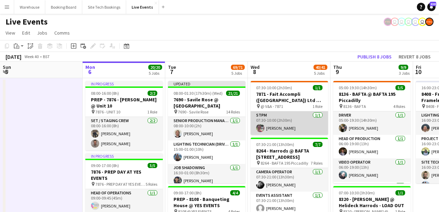
click at [278, 124] on app-card-role "STPM [DATE] 07:30-10:00 (2h30m) [PERSON_NAME]" at bounding box center [289, 123] width 77 height 24
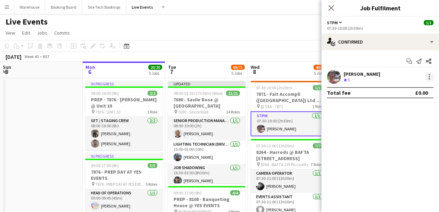
click at [413, 76] on div at bounding box center [429, 77] width 8 height 8
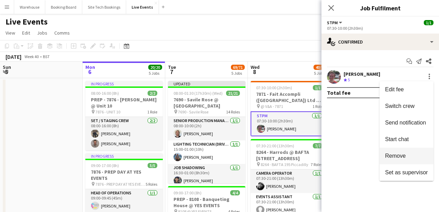
click at [399, 159] on span "Remove" at bounding box center [395, 156] width 21 height 6
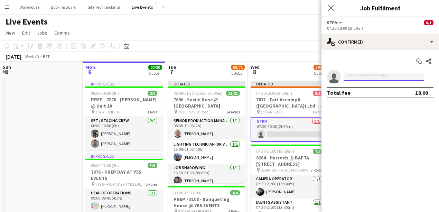
click at [363, 77] on input at bounding box center [384, 77] width 80 height 8
type input "******"
click at [333, 6] on icon at bounding box center [331, 8] width 6 height 6
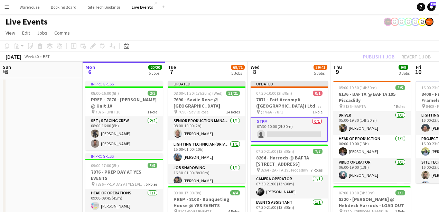
click at [290, 26] on div "Live Events user user user user user" at bounding box center [219, 20] width 439 height 13
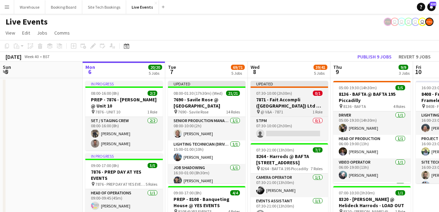
click at [283, 102] on h3 "7871 - Fait Accompli ([GEOGRAPHIC_DATA]) Ltd @ V&A - LOAD OUT" at bounding box center [289, 102] width 77 height 12
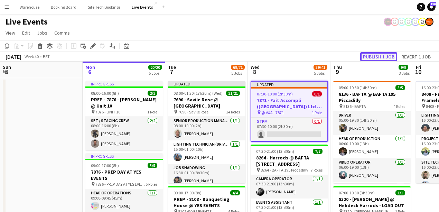
click at [379, 55] on button "Publish 1 job" at bounding box center [378, 56] width 37 height 9
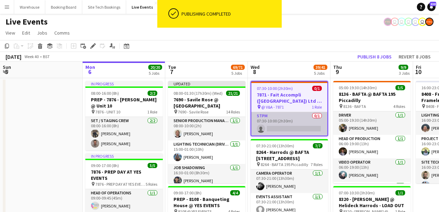
click at [289, 125] on app-card-role "STPM 0/1 07:30-10:00 (2h30m) single-neutral-actions" at bounding box center [289, 124] width 76 height 24
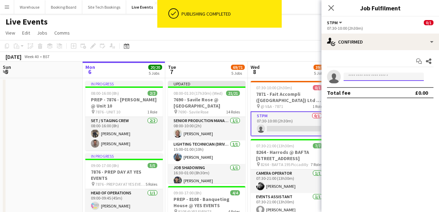
click at [392, 78] on input at bounding box center [384, 77] width 80 height 8
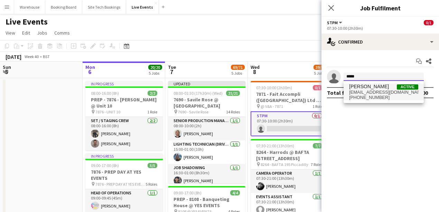
type input "*****"
click at [387, 97] on span "[PHONE_NUMBER]" at bounding box center [383, 98] width 69 height 6
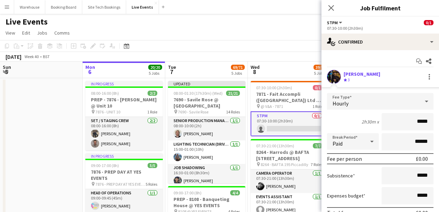
scroll to position [48, 0]
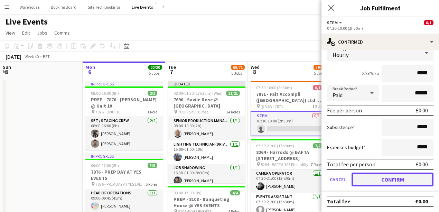
click at [394, 178] on button "Confirm" at bounding box center [393, 180] width 82 height 14
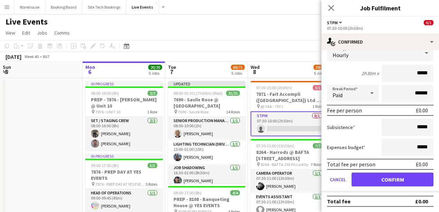
scroll to position [0, 0]
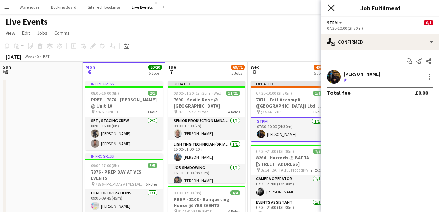
click at [330, 8] on icon at bounding box center [331, 7] width 7 height 7
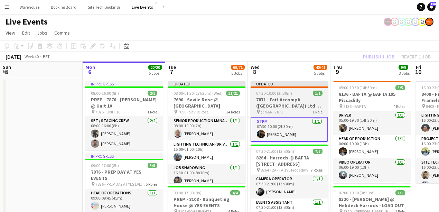
click at [298, 99] on h3 "7871 - Fait Accompli ([GEOGRAPHIC_DATA]) Ltd @ V&A - LOAD OUT" at bounding box center [289, 102] width 77 height 12
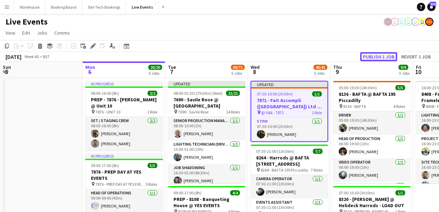
click at [372, 57] on button "Publish 1 job" at bounding box center [378, 56] width 37 height 9
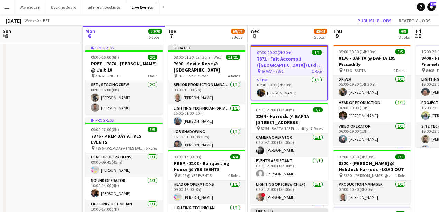
scroll to position [13, 0]
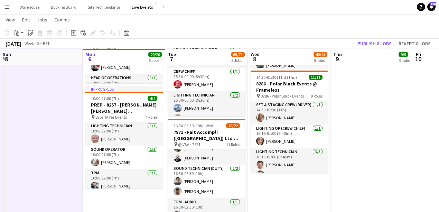
scroll to position [405, 0]
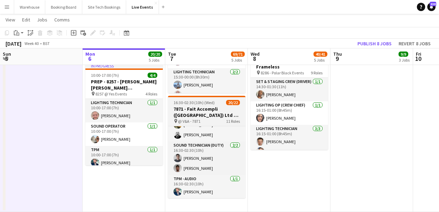
click at [201, 118] on h3 "7871 - Fait Accompli ([GEOGRAPHIC_DATA]) Ltd @ V&A" at bounding box center [206, 112] width 77 height 12
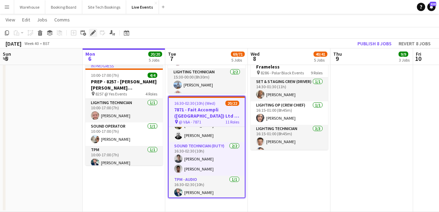
click at [92, 32] on icon "Edit" at bounding box center [93, 33] width 6 height 6
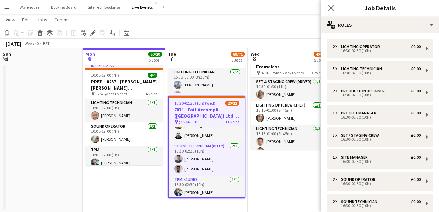
scroll to position [138, 0]
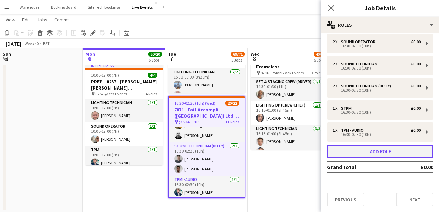
click at [386, 155] on button "Add role" at bounding box center [380, 152] width 106 height 14
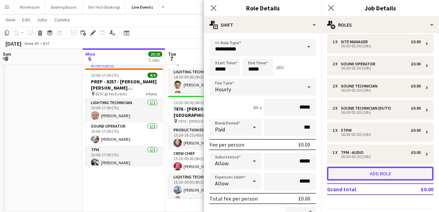
scroll to position [160, 0]
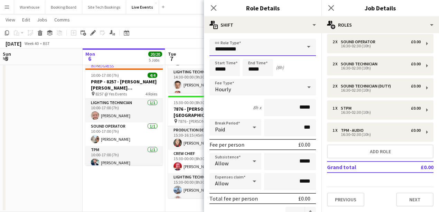
drag, startPoint x: 252, startPoint y: 45, endPoint x: 254, endPoint y: 55, distance: 10.5
click at [252, 45] on input "**********" at bounding box center [262, 47] width 106 height 17
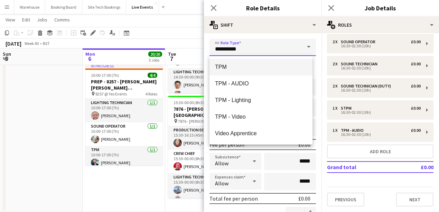
scroll to position [1636, 0]
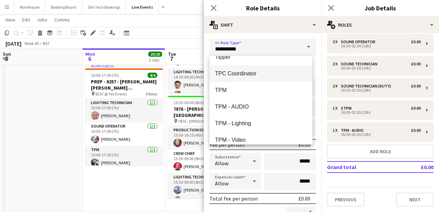
click at [249, 73] on span "TPC Coordinator" at bounding box center [261, 73] width 92 height 7
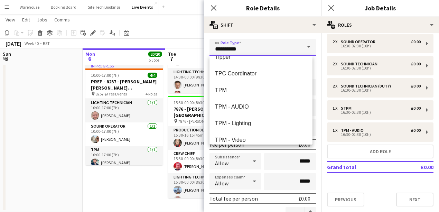
type input "**********"
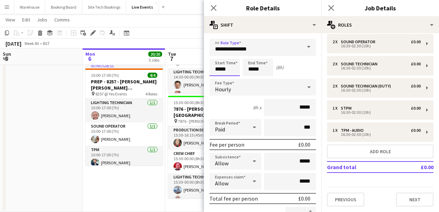
click at [229, 66] on input "*****" at bounding box center [224, 67] width 30 height 17
click at [218, 58] on div at bounding box center [218, 55] width 14 height 7
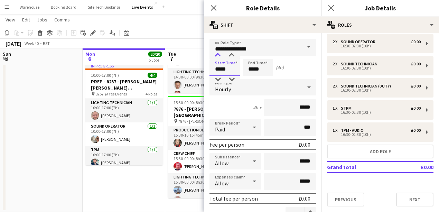
click at [218, 58] on div at bounding box center [218, 55] width 14 height 7
click at [230, 58] on div at bounding box center [232, 55] width 14 height 7
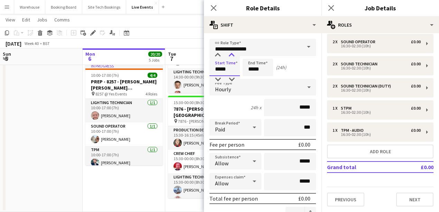
type input "*****"
click at [230, 58] on div at bounding box center [232, 55] width 14 height 7
click at [255, 67] on input "*****" at bounding box center [258, 67] width 30 height 17
click at [250, 56] on div at bounding box center [251, 55] width 14 height 7
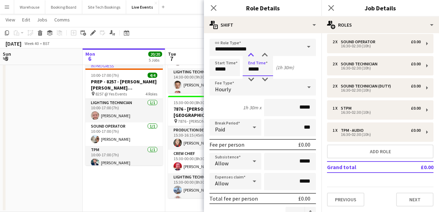
click at [250, 56] on div at bounding box center [251, 55] width 14 height 7
click at [250, 76] on input "*****" at bounding box center [258, 67] width 30 height 17
click at [251, 78] on div at bounding box center [251, 79] width 14 height 7
click at [265, 55] on div at bounding box center [265, 55] width 14 height 7
type input "*****"
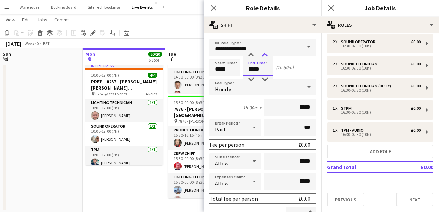
click at [265, 55] on div at bounding box center [265, 55] width 14 height 7
click at [230, 89] on span "Hourly" at bounding box center [223, 89] width 16 height 7
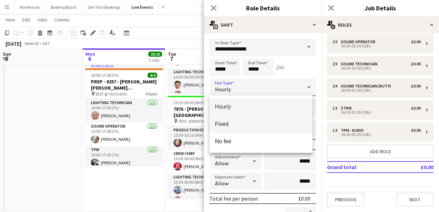
click at [226, 121] on span "Fixed" at bounding box center [261, 124] width 92 height 7
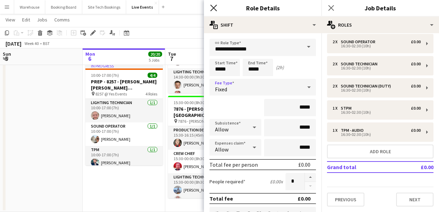
click at [214, 8] on icon "Close pop-in" at bounding box center [213, 7] width 7 height 7
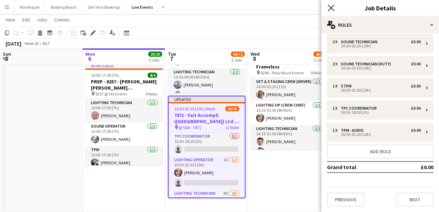
click at [330, 5] on icon "Close pop-in" at bounding box center [331, 7] width 7 height 7
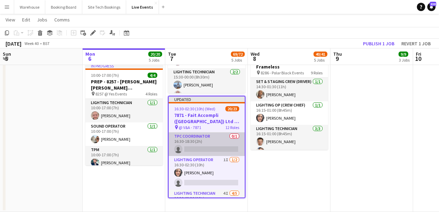
click at [197, 148] on app-card-role "TPC Coordinator 0/1 16:30-18:30 (2h) single-neutral-actions" at bounding box center [207, 144] width 76 height 24
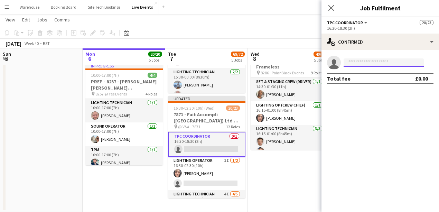
click at [392, 60] on input at bounding box center [384, 62] width 80 height 8
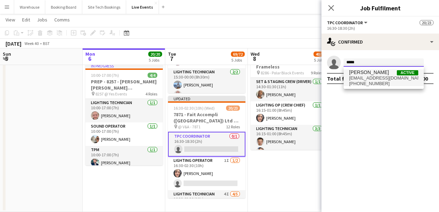
type input "*****"
click at [393, 74] on span "[PERSON_NAME] Active" at bounding box center [383, 72] width 69 height 6
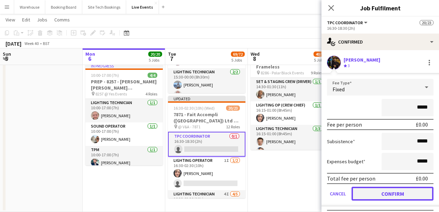
click at [391, 190] on button "Confirm" at bounding box center [393, 194] width 82 height 14
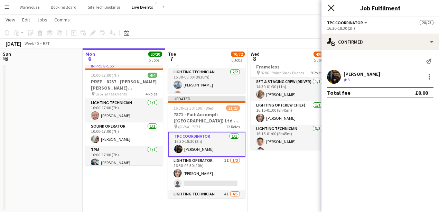
click at [334, 8] on icon "Close pop-in" at bounding box center [331, 7] width 7 height 7
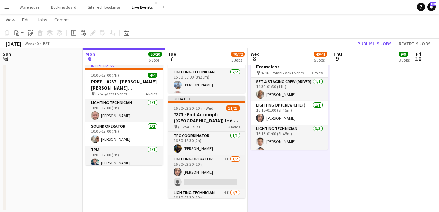
click at [216, 113] on h3 "7871 - Fait Accompli ([GEOGRAPHIC_DATA]) Ltd @ V&A" at bounding box center [206, 117] width 77 height 12
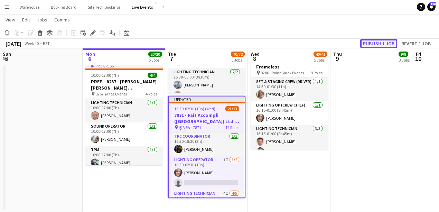
click at [376, 44] on button "Publish 1 job" at bounding box center [378, 43] width 37 height 9
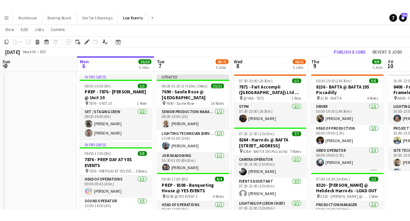
scroll to position [0, 0]
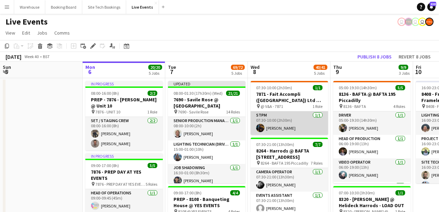
click at [260, 129] on app-user-avatar at bounding box center [260, 128] width 8 height 8
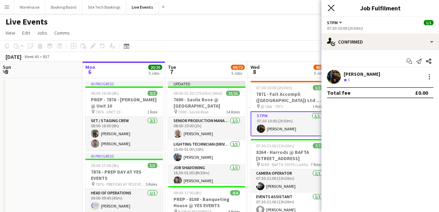
click at [332, 9] on icon at bounding box center [331, 7] width 7 height 7
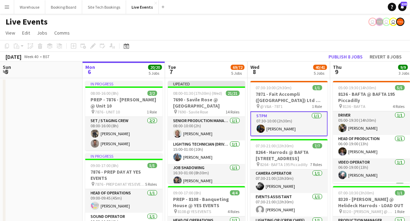
click at [263, 131] on app-user-avatar at bounding box center [261, 128] width 8 height 8
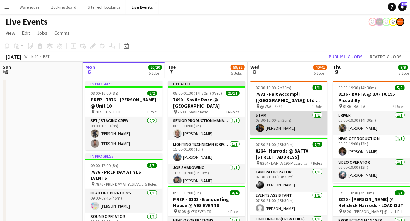
click at [262, 129] on app-user-avatar at bounding box center [260, 128] width 8 height 8
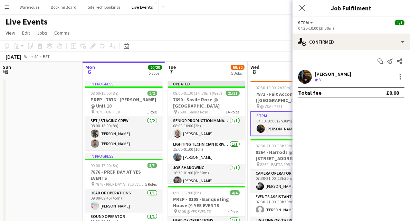
click at [307, 77] on app-user-avatar at bounding box center [305, 77] width 14 height 14
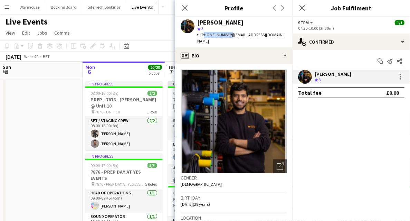
drag, startPoint x: 203, startPoint y: 35, endPoint x: 227, endPoint y: 35, distance: 23.9
click at [227, 35] on span "t. [PHONE_NUMBER]" at bounding box center [215, 34] width 36 height 5
copy span "447307481727"
click at [185, 7] on icon "Close pop-in" at bounding box center [184, 7] width 7 height 7
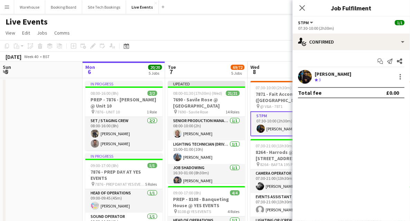
drag, startPoint x: 301, startPoint y: 7, endPoint x: 274, endPoint y: 37, distance: 40.7
click at [301, 7] on icon "Close pop-in" at bounding box center [303, 8] width 6 height 6
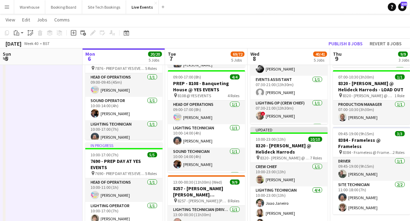
scroll to position [161, 0]
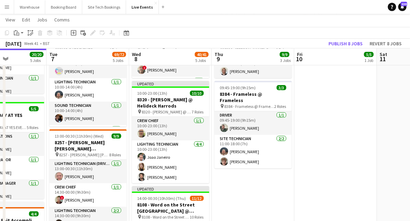
drag, startPoint x: 369, startPoint y: 183, endPoint x: 147, endPoint y: 167, distance: 222.9
click at [145, 172] on app-calendar-viewport "Sat 4 Sun 5 Mon 6 20/20 5 Jobs Tue 7 69/72 5 Jobs Wed 8 40/41 5 Jobs Thu 9 9/9 …" at bounding box center [205, 161] width 410 height 590
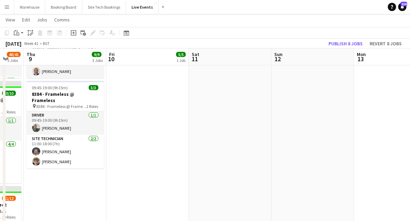
drag, startPoint x: 237, startPoint y: 152, endPoint x: 145, endPoint y: 145, distance: 92.9
click at [145, 145] on app-calendar-viewport "Mon 6 20/20 5 Jobs Tue 7 69/72 5 Jobs Wed 8 40/41 5 Jobs Thu 9 9/9 3 Jobs Fri 1…" at bounding box center [205, 161] width 410 height 590
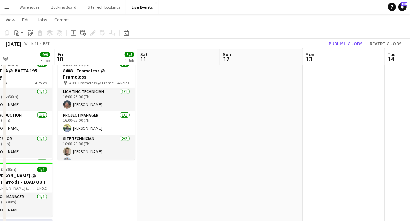
scroll to position [0, 0]
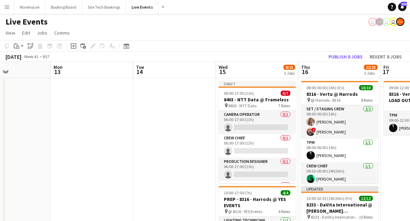
drag, startPoint x: 286, startPoint y: 137, endPoint x: 155, endPoint y: 140, distance: 130.7
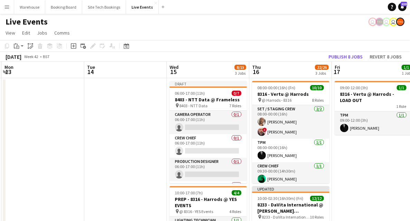
scroll to position [0, 248]
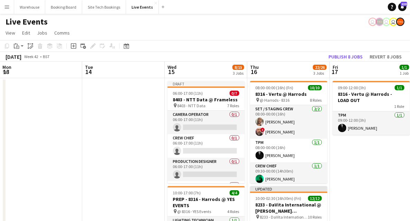
drag, startPoint x: 241, startPoint y: 114, endPoint x: 108, endPoint y: 106, distance: 133.3
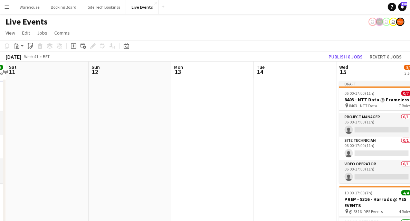
scroll to position [0, 146]
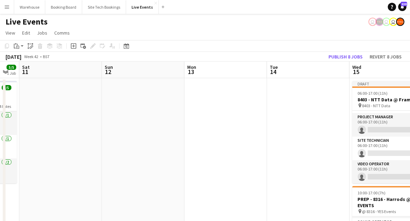
drag, startPoint x: 141, startPoint y: 130, endPoint x: 270, endPoint y: 145, distance: 129.4
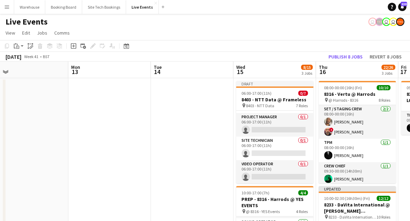
drag, startPoint x: 300, startPoint y: 186, endPoint x: 188, endPoint y: 144, distance: 119.7
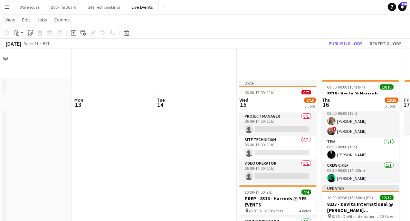
scroll to position [138, 0]
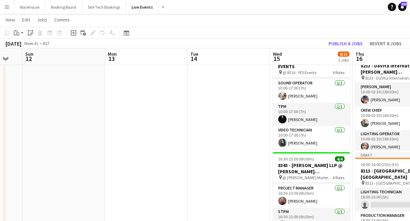
drag, startPoint x: 152, startPoint y: 130, endPoint x: 134, endPoint y: 129, distance: 18.0
click at [134, 130] on app-calendar-viewport "Thu 9 9/9 3 Jobs Fri 10 5/5 1 Job Sat 11 Sun 12 Mon 13 Tue 14 Wed 15 8/15 3 Job…" at bounding box center [205, 184] width 410 height 590
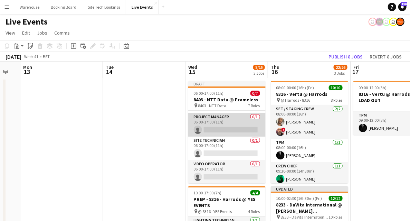
scroll to position [0, 0]
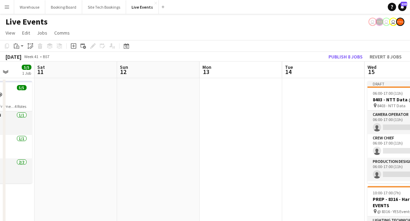
drag, startPoint x: 132, startPoint y: 152, endPoint x: 208, endPoint y: 147, distance: 76.2
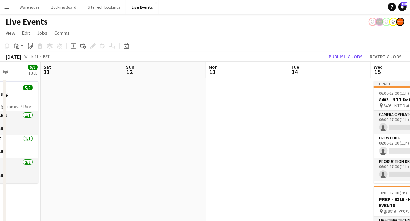
drag, startPoint x: 218, startPoint y: 147, endPoint x: 244, endPoint y: 152, distance: 26.1
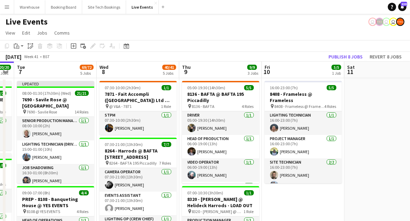
drag, startPoint x: 210, startPoint y: 151, endPoint x: 362, endPoint y: 151, distance: 151.8
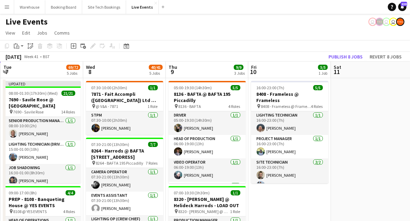
scroll to position [0, 156]
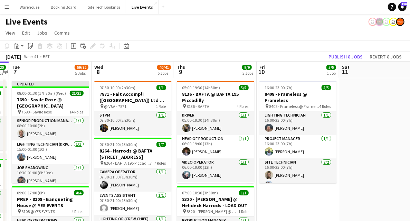
drag, startPoint x: 290, startPoint y: 207, endPoint x: 298, endPoint y: 209, distance: 8.4
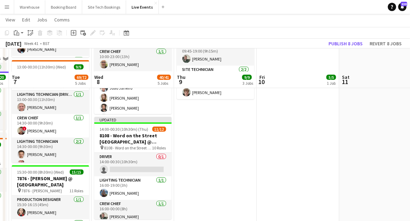
scroll to position [253, 0]
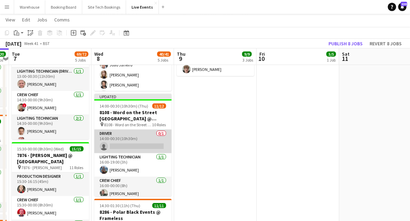
drag, startPoint x: 115, startPoint y: 135, endPoint x: 119, endPoint y: 140, distance: 5.9
click at [115, 137] on app-card-role "Driver 0/1 14:00-00:30 (10h30m) single-neutral-actions" at bounding box center [132, 142] width 77 height 24
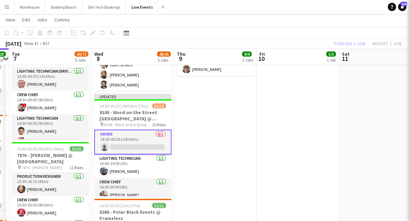
scroll to position [0, 156]
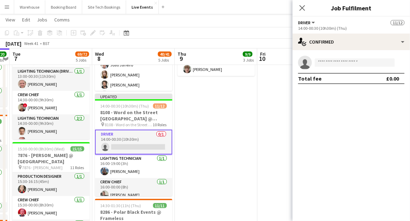
drag, startPoint x: 240, startPoint y: 147, endPoint x: 173, endPoint y: 121, distance: 72.5
click at [240, 147] on app-date-cell "05:00-19:30 (14h30m) 5/5 8136 - BAFTA @ BAFTA 195 Piccadilly pin 8136 - BAFTA 4…" at bounding box center [216, 93] width 83 height 539
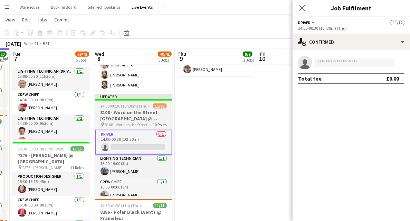
scroll to position [0, 156]
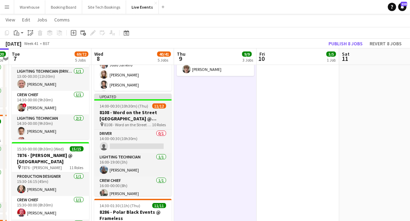
click at [131, 106] on span "14:00-00:30 (10h30m) (Thu)" at bounding box center [124, 105] width 49 height 5
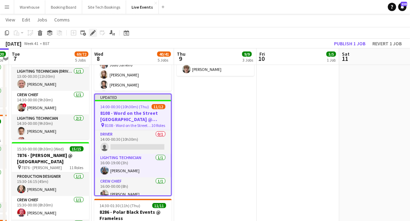
click at [93, 30] on icon "Edit" at bounding box center [93, 33] width 6 height 6
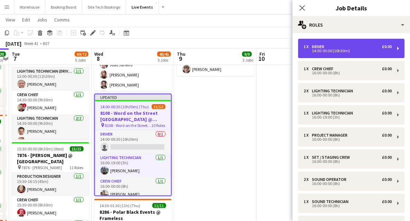
click at [335, 49] on div "14:00-00:30 (10h30m)" at bounding box center [348, 50] width 88 height 3
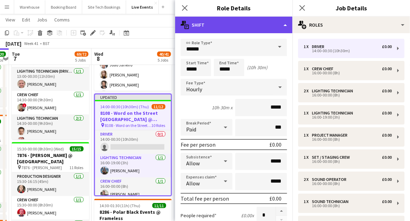
click at [210, 27] on div "multiple-actions-text Shift" at bounding box center [234, 25] width 118 height 17
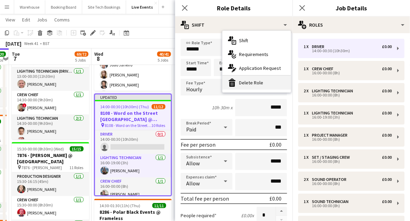
click at [237, 81] on div "bin-2 Delete Role" at bounding box center [257, 83] width 68 height 14
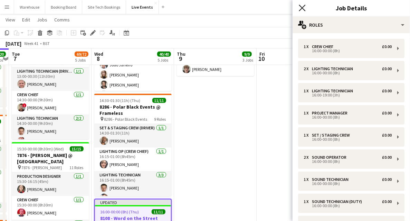
click at [302, 7] on icon at bounding box center [302, 7] width 7 height 7
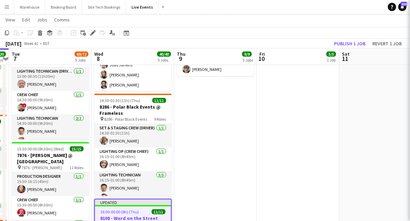
click at [248, 140] on app-date-cell "05:00-19:30 (14h30m) 5/5 8136 - BAFTA @ BAFTA 195 Piccadilly pin 8136 - BAFTA 4…" at bounding box center [215, 93] width 83 height 539
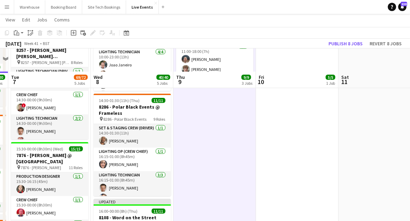
scroll to position [323, 0]
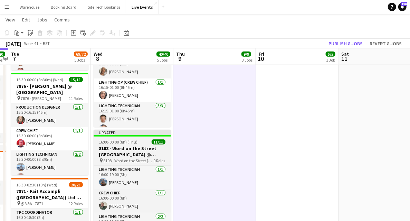
click at [120, 153] on h3 "8108 - Word on the Street [GEOGRAPHIC_DATA] @ Banqueting House" at bounding box center [132, 151] width 77 height 12
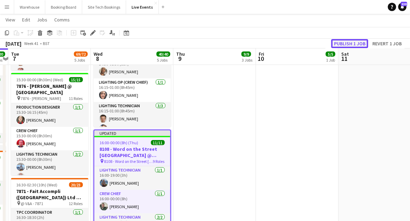
click at [351, 42] on button "Publish 1 job" at bounding box center [350, 43] width 37 height 9
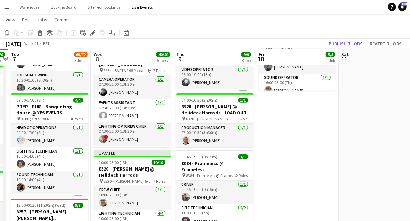
scroll to position [0, 0]
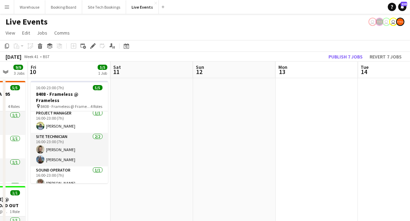
drag, startPoint x: 360, startPoint y: 145, endPoint x: 103, endPoint y: 142, distance: 257.6
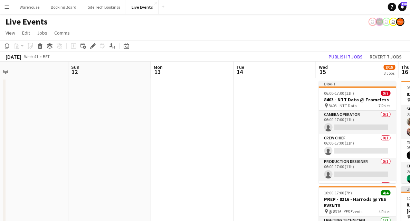
scroll to position [0, 265]
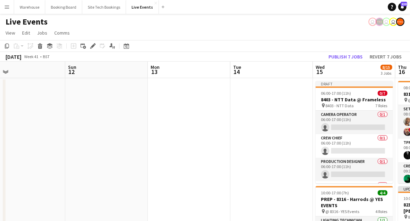
drag, startPoint x: 194, startPoint y: 146, endPoint x: 164, endPoint y: 153, distance: 31.5
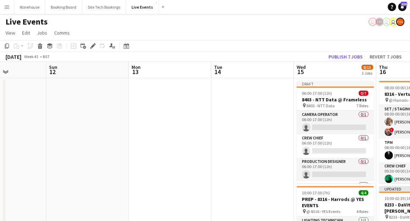
scroll to position [0, 240]
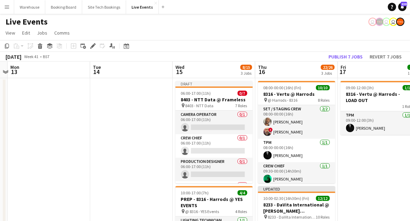
drag, startPoint x: 250, startPoint y: 162, endPoint x: 129, endPoint y: 148, distance: 121.1
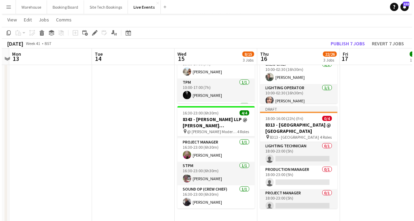
scroll to position [0, 0]
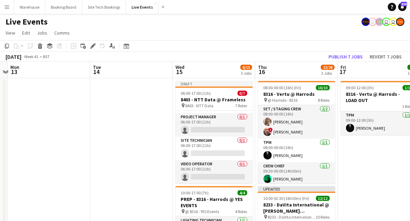
click at [12, 6] on button "Menu" at bounding box center [7, 7] width 14 height 14
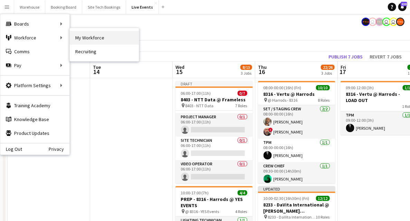
click at [91, 39] on link "My Workforce" at bounding box center [104, 38] width 69 height 14
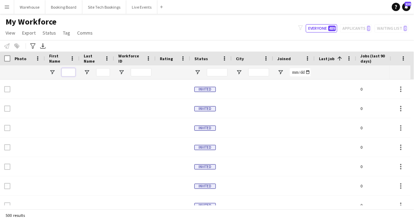
click at [66, 73] on input "First Name Filter Input" at bounding box center [69, 72] width 14 height 8
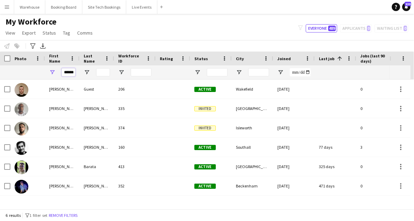
type input "******"
click at [106, 69] on input "Last Name Filter Input" at bounding box center [103, 72] width 14 height 8
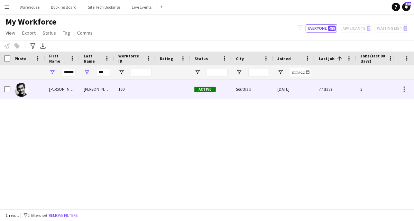
click at [18, 93] on img at bounding box center [22, 90] width 14 height 14
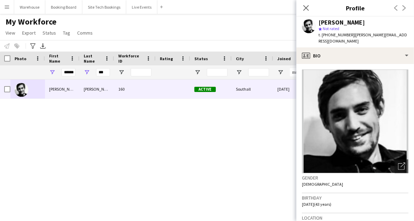
drag, startPoint x: 324, startPoint y: 34, endPoint x: 349, endPoint y: 34, distance: 24.9
click at [349, 34] on span "t. [PHONE_NUMBER]" at bounding box center [336, 34] width 36 height 5
copy span "447398902518"
drag, startPoint x: 304, startPoint y: 6, endPoint x: 136, endPoint y: 29, distance: 169.6
click at [304, 6] on icon "Close pop-in" at bounding box center [305, 7] width 7 height 7
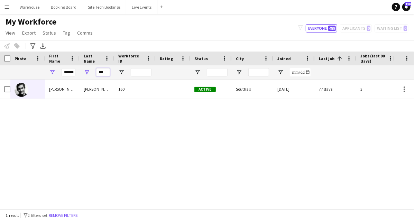
click at [104, 72] on input "***" at bounding box center [103, 72] width 14 height 8
type input "*"
click at [73, 73] on input "******" at bounding box center [69, 72] width 14 height 8
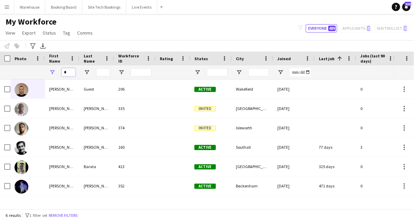
type input "*"
click at [61, 66] on div "*" at bounding box center [62, 72] width 35 height 14
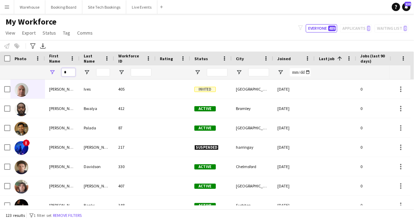
click at [67, 71] on input "*" at bounding box center [69, 72] width 14 height 8
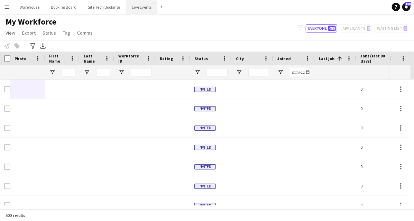
click at [138, 7] on button "Live Events Close" at bounding box center [141, 6] width 31 height 13
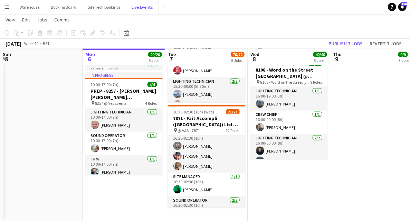
scroll to position [230, 0]
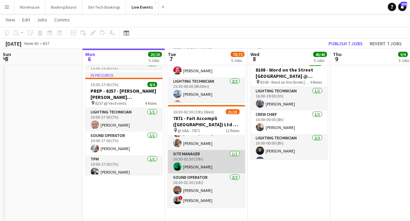
click at [177, 168] on app-user-avatar at bounding box center [178, 166] width 8 height 8
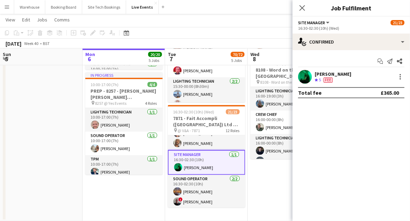
click at [312, 77] on div "[PERSON_NAME] Crew rating 5 Fee" at bounding box center [352, 77] width 118 height 14
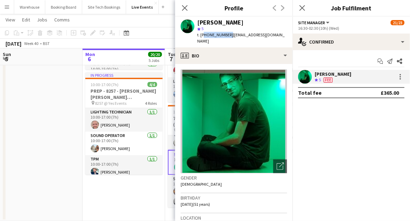
drag, startPoint x: 204, startPoint y: 35, endPoint x: 227, endPoint y: 35, distance: 23.9
click at [227, 35] on span "t. [PHONE_NUMBER]" at bounding box center [215, 34] width 36 height 5
copy span "447966202239"
click at [185, 3] on app-icon "Close pop-in" at bounding box center [185, 8] width 10 height 10
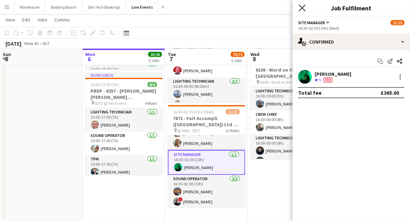
click at [302, 8] on icon "Close pop-in" at bounding box center [302, 7] width 7 height 7
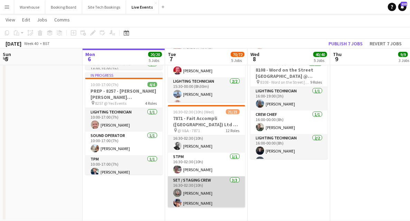
scroll to position [206, 0]
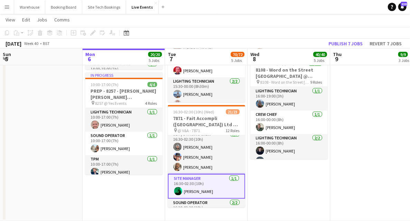
click at [178, 193] on app-user-avatar at bounding box center [178, 191] width 8 height 8
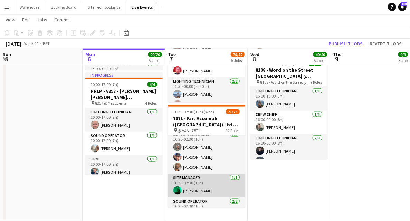
scroll to position [0, 165]
click at [175, 190] on app-user-avatar at bounding box center [178, 190] width 8 height 8
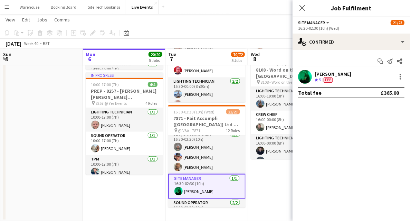
click at [305, 74] on app-user-avatar at bounding box center [305, 77] width 14 height 14
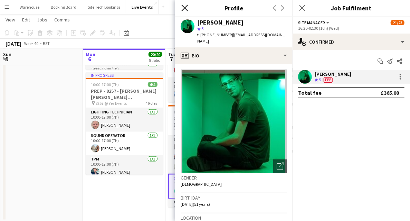
click at [187, 8] on icon "Close pop-in" at bounding box center [184, 7] width 7 height 7
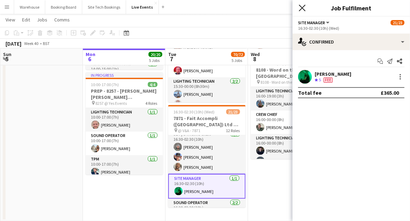
click at [303, 9] on icon at bounding box center [302, 7] width 7 height 7
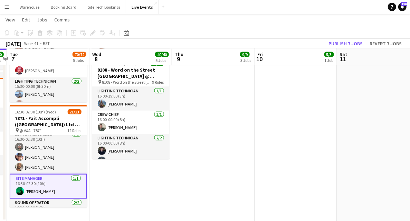
drag, startPoint x: 348, startPoint y: 183, endPoint x: 186, endPoint y: 198, distance: 162.5
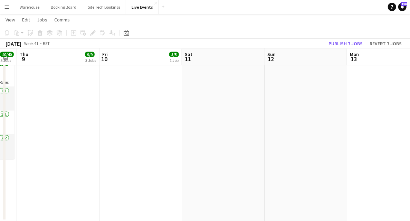
drag, startPoint x: 227, startPoint y: 196, endPoint x: 85, endPoint y: 184, distance: 142.3
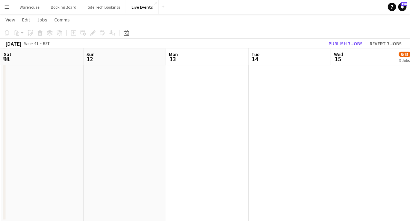
drag, startPoint x: 252, startPoint y: 173, endPoint x: 54, endPoint y: 168, distance: 198.1
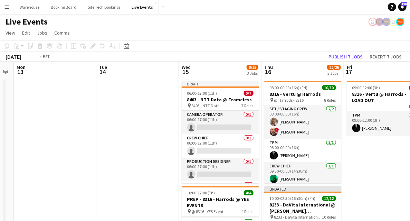
scroll to position [0, 272]
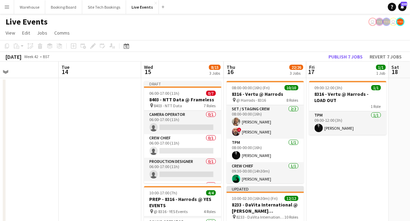
drag, startPoint x: 183, startPoint y: 154, endPoint x: 117, endPoint y: 152, distance: 66.1
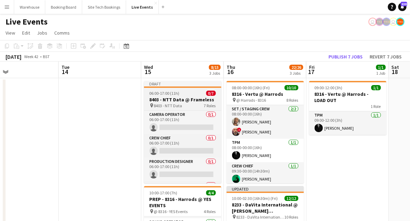
click at [177, 103] on span "8403 - NTT Data" at bounding box center [168, 105] width 28 height 5
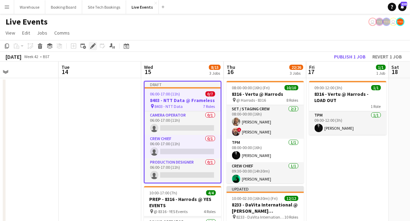
click at [94, 45] on icon at bounding box center [93, 46] width 4 height 4
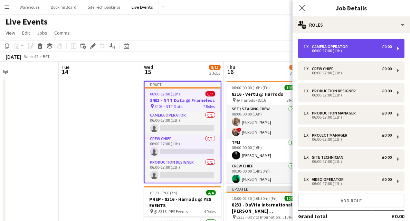
click at [333, 45] on div "Camera Operator" at bounding box center [331, 46] width 39 height 5
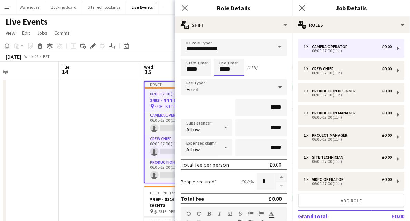
click at [222, 73] on input "*****" at bounding box center [229, 67] width 30 height 17
click at [222, 55] on div at bounding box center [222, 55] width 14 height 7
type input "*****"
click at [222, 55] on div at bounding box center [222, 55] width 14 height 7
click at [196, 91] on span "Fixed" at bounding box center [192, 89] width 12 height 7
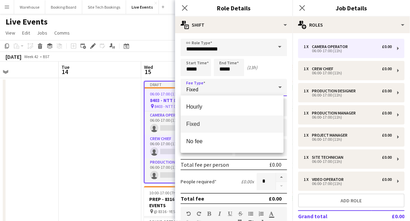
click at [183, 8] on div at bounding box center [205, 110] width 410 height 221
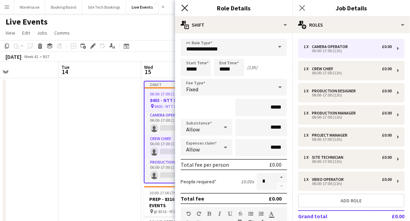
click at [185, 8] on icon at bounding box center [184, 7] width 7 height 7
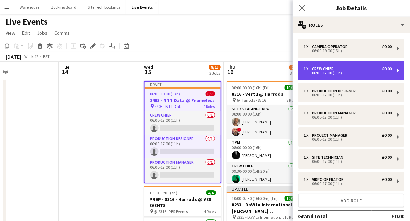
click at [324, 71] on div "06:00-17:00 (11h)" at bounding box center [348, 72] width 88 height 3
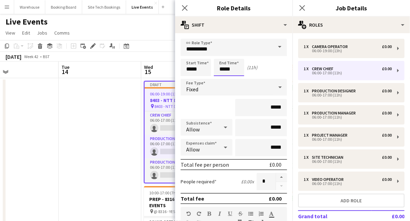
click at [226, 64] on input "*****" at bounding box center [229, 67] width 30 height 17
click at [223, 56] on div at bounding box center [222, 55] width 14 height 7
type input "*****"
click at [223, 56] on div at bounding box center [222, 55] width 14 height 7
click at [185, 7] on icon "Close pop-in" at bounding box center [184, 7] width 7 height 7
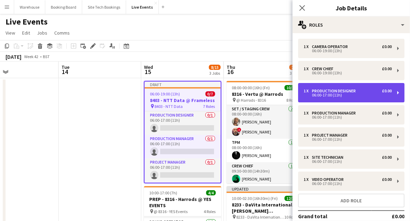
drag, startPoint x: 326, startPoint y: 94, endPoint x: 345, endPoint y: 97, distance: 18.9
click at [326, 94] on div "06:00-17:00 (11h)" at bounding box center [348, 94] width 88 height 3
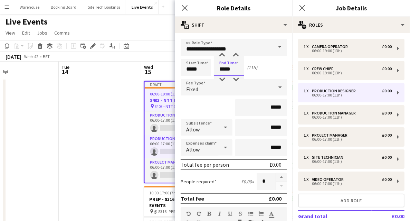
click at [226, 67] on input "*****" at bounding box center [229, 67] width 30 height 17
click at [223, 57] on div at bounding box center [222, 55] width 14 height 7
type input "*****"
click at [223, 57] on div at bounding box center [222, 55] width 14 height 7
click at [183, 6] on icon at bounding box center [184, 7] width 7 height 7
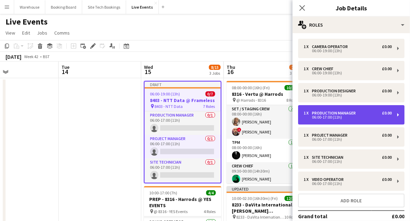
click at [322, 112] on div "Production Manager" at bounding box center [335, 113] width 47 height 5
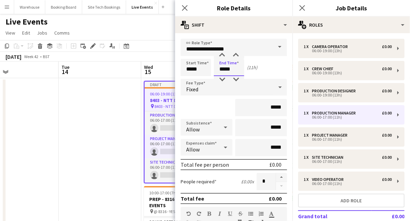
click at [230, 64] on input "*****" at bounding box center [229, 67] width 30 height 17
click at [222, 56] on div at bounding box center [222, 55] width 14 height 7
type input "*****"
click at [222, 56] on div at bounding box center [222, 55] width 14 height 7
drag, startPoint x: 185, startPoint y: 7, endPoint x: 185, endPoint y: 26, distance: 19.0
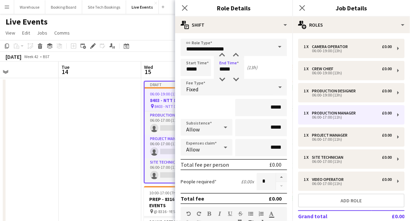
click at [185, 7] on icon "Close pop-in" at bounding box center [185, 8] width 6 height 6
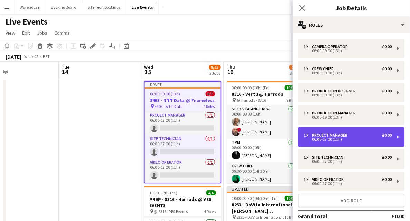
click at [322, 135] on div "Project Manager" at bounding box center [331, 135] width 38 height 5
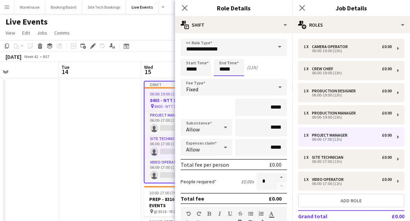
click at [230, 68] on input "*****" at bounding box center [229, 67] width 30 height 17
click at [224, 57] on div at bounding box center [222, 55] width 14 height 7
type input "*****"
click at [224, 57] on div at bounding box center [222, 55] width 14 height 7
click at [187, 8] on icon "Close pop-in" at bounding box center [184, 7] width 7 height 7
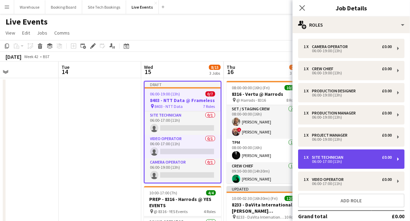
click at [326, 157] on div "Site Technician" at bounding box center [329, 157] width 34 height 5
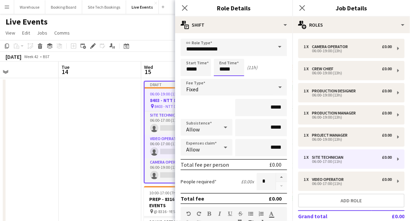
click at [229, 71] on input "*****" at bounding box center [229, 67] width 30 height 17
click at [220, 53] on div at bounding box center [222, 55] width 14 height 7
type input "*****"
click at [220, 53] on div at bounding box center [222, 55] width 14 height 7
click at [185, 9] on icon at bounding box center [184, 7] width 7 height 7
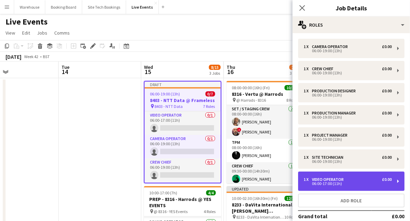
click at [333, 180] on div "Video Operator" at bounding box center [329, 179] width 35 height 5
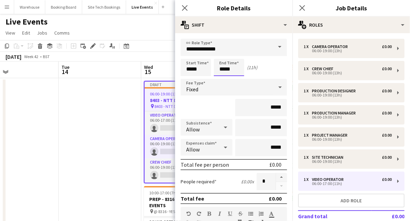
click at [225, 67] on input "*****" at bounding box center [229, 67] width 30 height 17
click at [221, 56] on div at bounding box center [222, 55] width 14 height 7
type input "*****"
click at [221, 56] on div at bounding box center [222, 55] width 14 height 7
click at [187, 6] on icon at bounding box center [184, 7] width 7 height 7
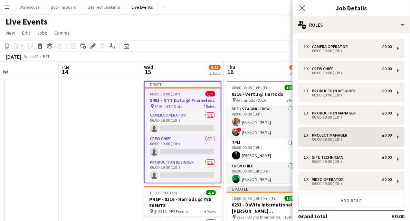
scroll to position [23, 0]
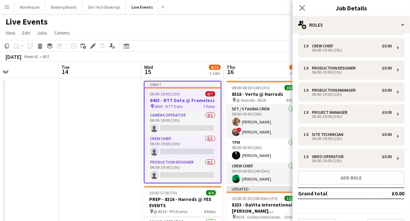
click at [301, 7] on icon "Close pop-in" at bounding box center [303, 8] width 6 height 6
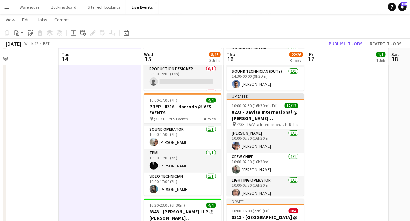
scroll to position [46, 0]
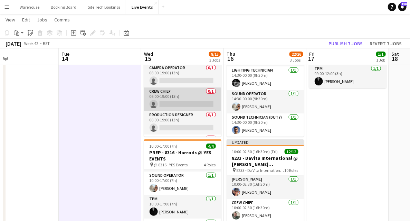
click at [176, 101] on app-card-role "Crew Chief 0/1 06:00-19:00 (13h) single-neutral-actions" at bounding box center [182, 99] width 77 height 24
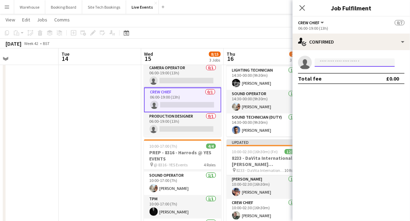
click at [333, 62] on input at bounding box center [355, 62] width 80 height 8
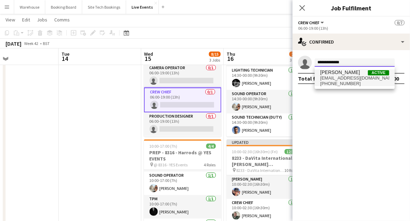
type input "**********"
click at [344, 81] on span "[PHONE_NUMBER]" at bounding box center [354, 84] width 69 height 6
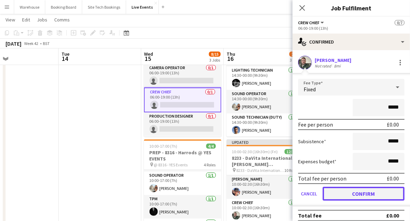
click at [367, 193] on button "Confirm" at bounding box center [364, 194] width 82 height 14
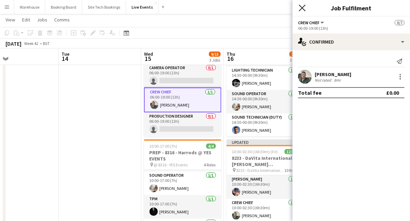
drag, startPoint x: 304, startPoint y: 8, endPoint x: 234, endPoint y: 38, distance: 76.2
click at [303, 8] on icon "Close pop-in" at bounding box center [303, 8] width 6 height 6
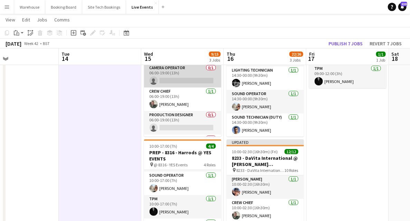
click at [160, 70] on app-card-role "Camera Operator 0/1 06:00-19:00 (13h) single-neutral-actions" at bounding box center [182, 76] width 77 height 24
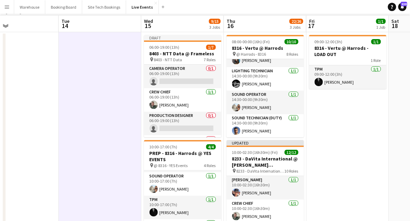
scroll to position [0, 0]
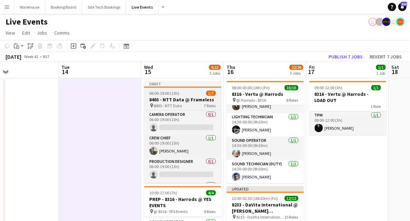
click at [154, 101] on h3 "8403 - NTT Data @ Frameless" at bounding box center [182, 99] width 77 height 6
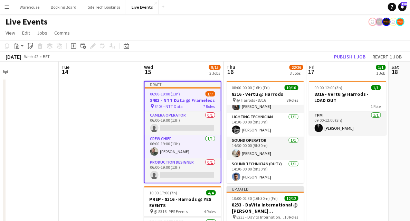
scroll to position [0, 271]
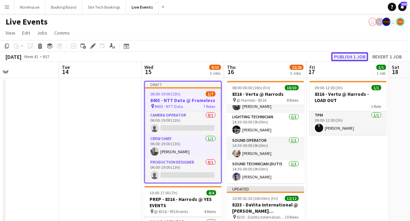
click at [351, 56] on button "Publish 1 job" at bounding box center [350, 56] width 37 height 9
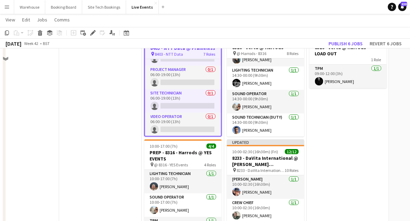
scroll to position [23, 0]
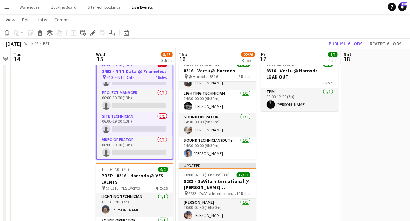
drag, startPoint x: 371, startPoint y: 156, endPoint x: 311, endPoint y: 159, distance: 60.2
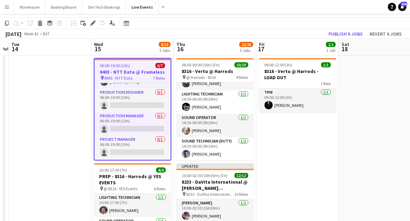
scroll to position [0, 0]
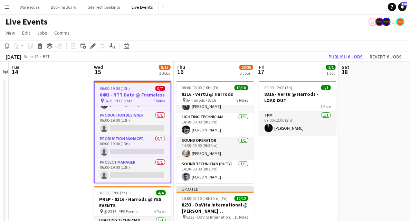
click at [120, 99] on span "8403 - NTT Data" at bounding box center [119, 100] width 28 height 5
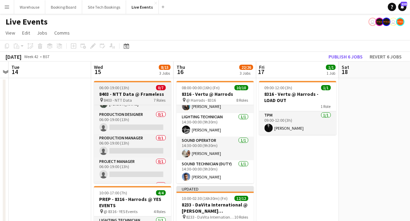
click at [121, 100] on span "8403 - NTT Data" at bounding box center [118, 99] width 28 height 5
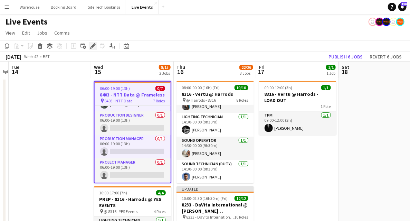
click at [91, 46] on icon at bounding box center [93, 46] width 4 height 4
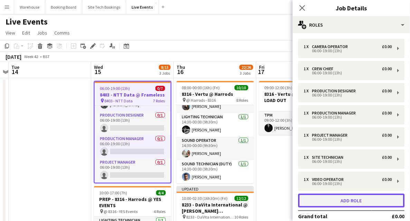
click at [361, 197] on button "Add role" at bounding box center [351, 201] width 106 height 14
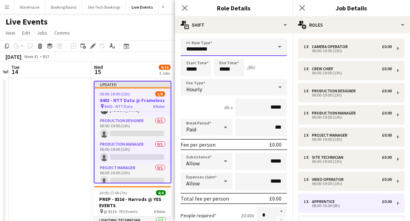
click at [213, 47] on input "**********" at bounding box center [234, 47] width 106 height 17
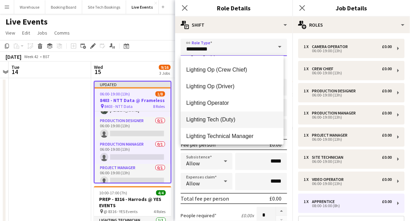
scroll to position [783, 0]
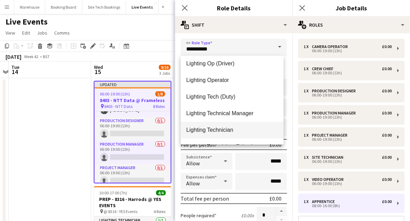
click at [208, 128] on span "Lighting Technician" at bounding box center [232, 130] width 92 height 7
type input "**********"
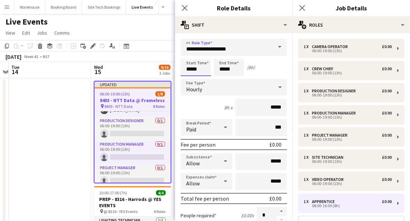
click at [192, 65] on input "*****" at bounding box center [196, 67] width 30 height 17
click at [188, 55] on div at bounding box center [189, 55] width 14 height 7
click at [189, 55] on div at bounding box center [189, 55] width 14 height 7
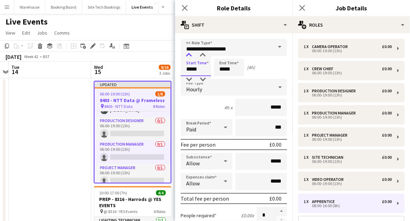
click at [189, 55] on div at bounding box center [189, 55] width 14 height 7
click at [190, 77] on div at bounding box center [189, 79] width 14 height 7
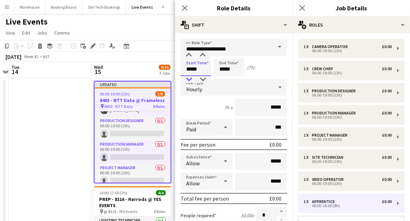
click at [190, 77] on div at bounding box center [189, 79] width 14 height 7
type input "*****"
click at [190, 77] on div at bounding box center [189, 79] width 14 height 7
click at [223, 65] on input "*****" at bounding box center [229, 67] width 30 height 17
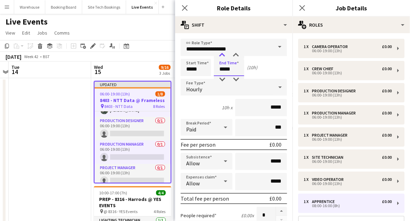
click at [221, 56] on div at bounding box center [222, 55] width 14 height 7
type input "*****"
click at [221, 56] on div at bounding box center [222, 55] width 14 height 7
click at [185, 9] on icon at bounding box center [184, 7] width 7 height 7
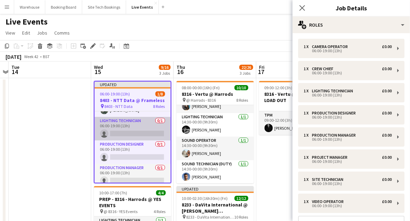
click at [135, 132] on app-card-role "Lighting Technician 0/1 06:00-19:00 (13h) single-neutral-actions" at bounding box center [133, 129] width 76 height 24
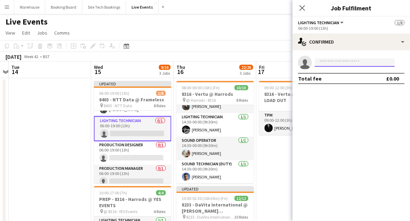
click at [344, 63] on input at bounding box center [355, 62] width 80 height 8
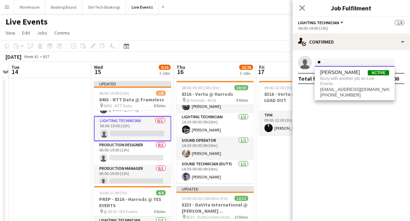
type input "*"
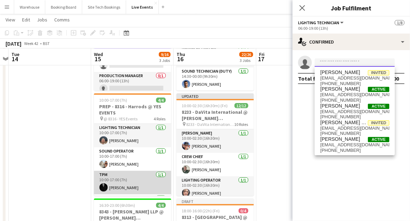
scroll to position [46, 0]
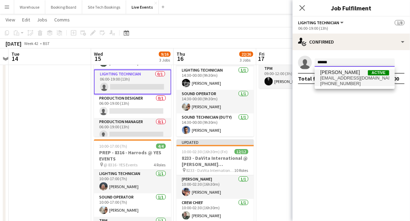
type input "******"
click at [346, 81] on span "[PHONE_NUMBER]" at bounding box center [354, 84] width 69 height 6
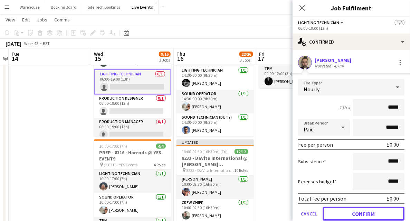
drag, startPoint x: 359, startPoint y: 211, endPoint x: 343, endPoint y: 199, distance: 19.9
click at [359, 211] on button "Confirm" at bounding box center [364, 214] width 82 height 14
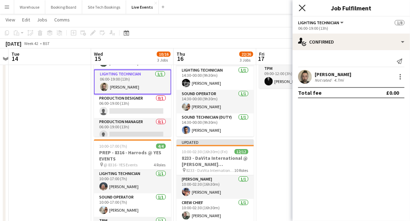
click at [302, 8] on icon at bounding box center [302, 7] width 7 height 7
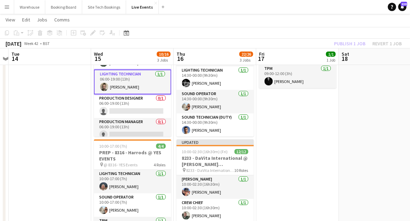
scroll to position [0, 0]
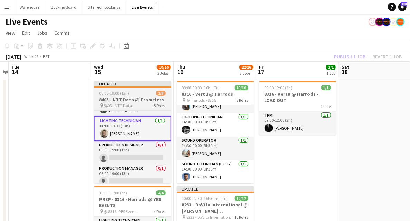
click at [131, 95] on div "06:00-19:00 (13h) 2/8" at bounding box center [132, 93] width 77 height 5
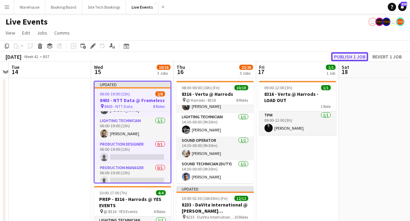
click at [360, 54] on button "Publish 1 job" at bounding box center [350, 56] width 37 height 9
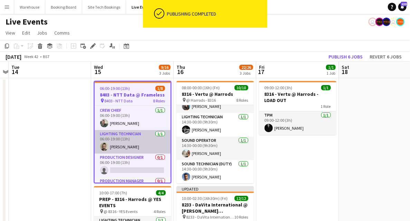
scroll to position [69, 0]
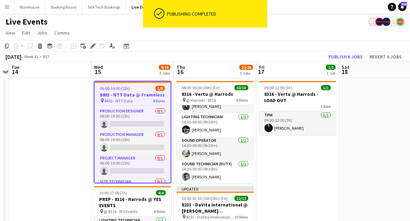
click at [127, 92] on h3 "8403 - NTT Data @ Frameless" at bounding box center [133, 95] width 76 height 6
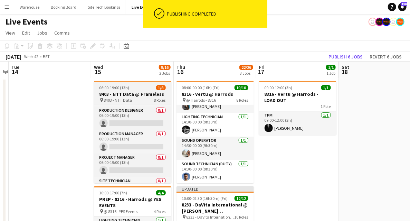
click at [127, 92] on h3 "8403 - NTT Data @ Frameless" at bounding box center [132, 94] width 77 height 6
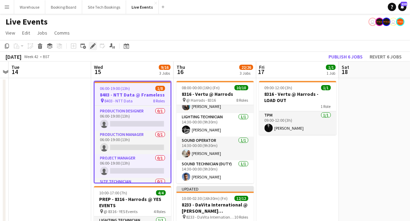
click at [91, 46] on icon "Edit" at bounding box center [93, 46] width 6 height 6
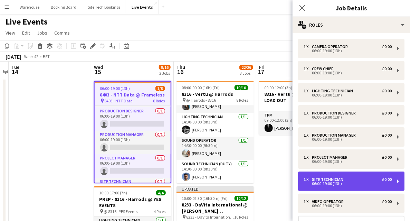
click at [343, 186] on div "1 x Site Technician £0.00 06:00-19:00 (13h)" at bounding box center [351, 180] width 106 height 19
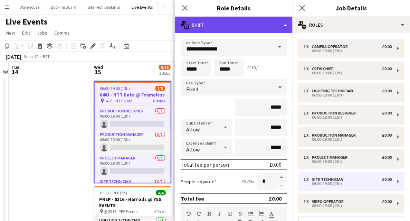
click at [235, 24] on div "multiple-actions-text Shift" at bounding box center [234, 25] width 118 height 17
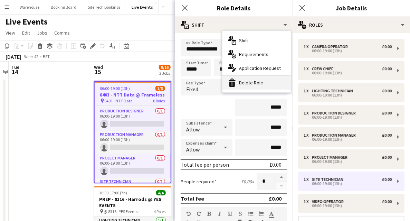
click at [248, 82] on div "bin-2 Delete Role" at bounding box center [257, 83] width 68 height 14
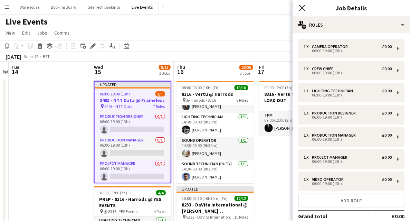
click at [304, 5] on icon "Close pop-in" at bounding box center [302, 7] width 7 height 7
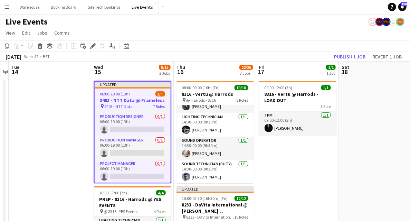
click at [124, 100] on h3 "8403 - NTT Data @ Frameless" at bounding box center [133, 100] width 76 height 6
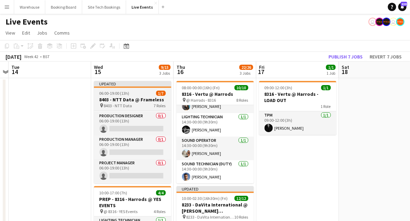
click at [119, 102] on h3 "8403 - NTT Data @ Frameless" at bounding box center [132, 99] width 77 height 6
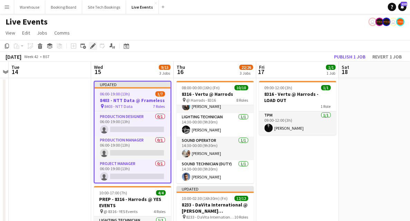
click at [92, 46] on icon at bounding box center [93, 46] width 4 height 4
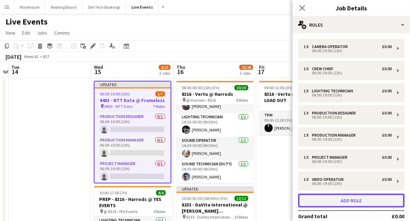
click at [361, 203] on button "Add role" at bounding box center [351, 201] width 106 height 14
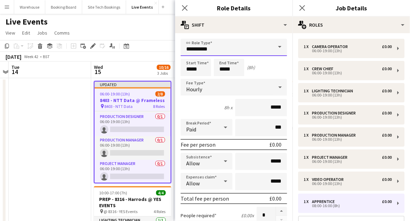
click at [230, 45] on input "**********" at bounding box center [234, 47] width 106 height 17
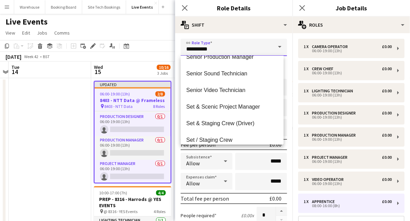
scroll to position [1245, 0]
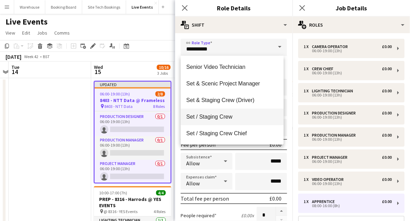
click at [218, 117] on span "Set / Staging Crew" at bounding box center [232, 116] width 92 height 7
type input "**********"
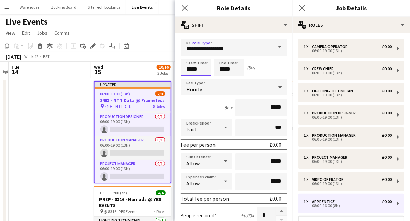
click at [192, 68] on input "*****" at bounding box center [196, 67] width 30 height 17
click at [189, 79] on div at bounding box center [189, 79] width 14 height 7
type input "*****"
drag, startPoint x: 189, startPoint y: 79, endPoint x: 196, endPoint y: 77, distance: 6.8
click at [189, 80] on div at bounding box center [189, 79] width 14 height 7
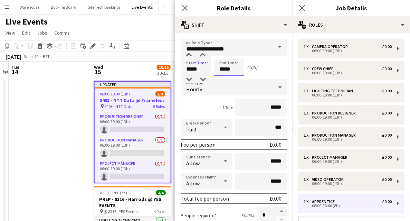
click at [232, 64] on input "*****" at bounding box center [229, 67] width 30 height 17
click at [221, 57] on div at bounding box center [222, 55] width 14 height 7
type input "*****"
click at [221, 57] on div at bounding box center [222, 55] width 14 height 7
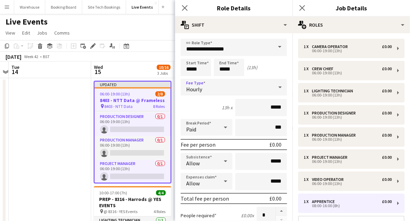
click at [196, 93] on div "Hourly" at bounding box center [227, 87] width 93 height 17
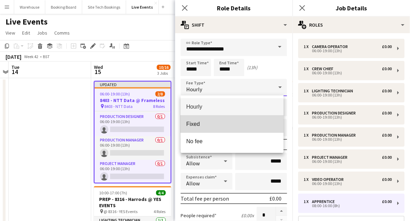
click at [197, 128] on mat-option "Fixed" at bounding box center [232, 123] width 103 height 17
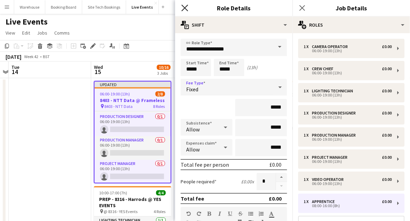
click at [186, 8] on icon "Close pop-in" at bounding box center [184, 7] width 7 height 7
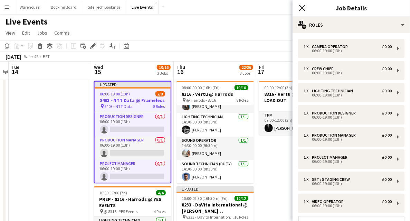
click at [305, 9] on icon "Close pop-in" at bounding box center [302, 7] width 7 height 7
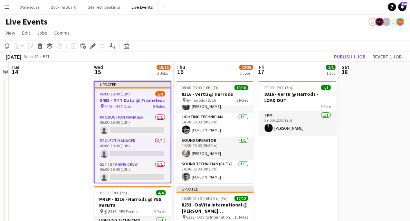
scroll to position [115, 0]
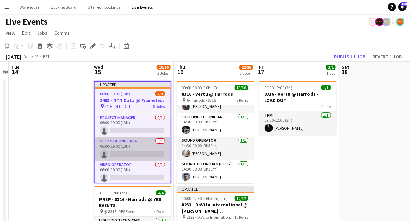
click at [132, 154] on app-card-role "Set / Staging Crew 0/1 06:00-19:00 (13h) single-neutral-actions" at bounding box center [133, 149] width 76 height 24
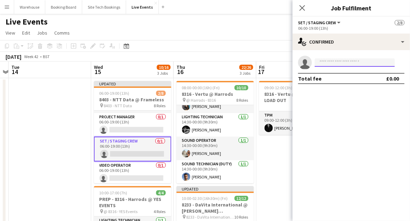
click at [340, 66] on input at bounding box center [355, 62] width 80 height 8
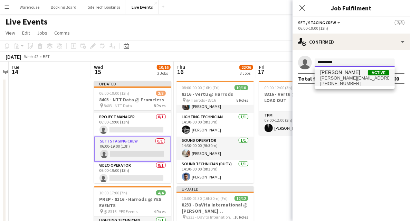
type input "*********"
click at [330, 79] on span "[PERSON_NAME][EMAIL_ADDRESS][DOMAIN_NAME]" at bounding box center [354, 78] width 69 height 6
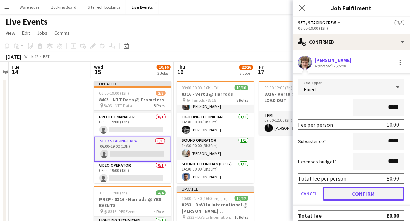
click at [358, 196] on button "Confirm" at bounding box center [364, 194] width 82 height 14
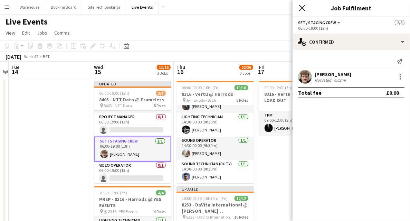
click at [304, 5] on icon "Close pop-in" at bounding box center [302, 7] width 7 height 7
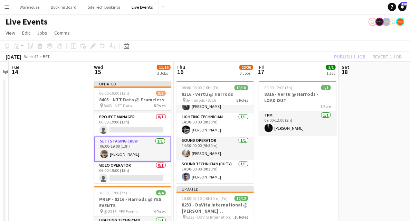
drag, startPoint x: 69, startPoint y: 126, endPoint x: 77, endPoint y: 123, distance: 8.4
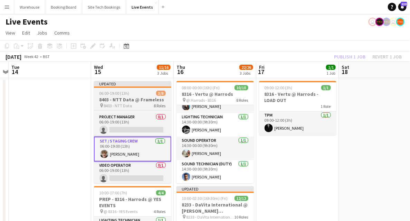
scroll to position [0, 239]
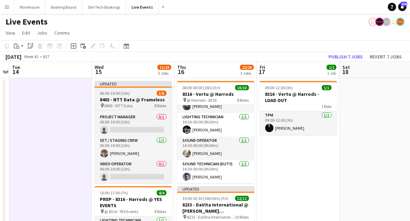
click at [119, 103] on span "8403 - NTT Data" at bounding box center [119, 105] width 28 height 5
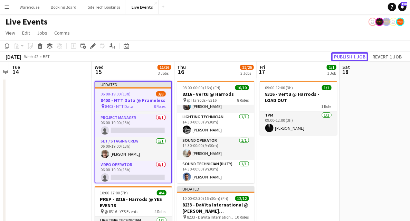
drag, startPoint x: 357, startPoint y: 56, endPoint x: 346, endPoint y: 58, distance: 11.1
click at [357, 56] on button "Publish 1 job" at bounding box center [350, 56] width 37 height 9
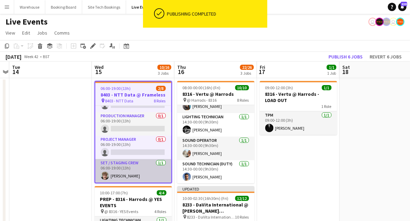
scroll to position [65, 0]
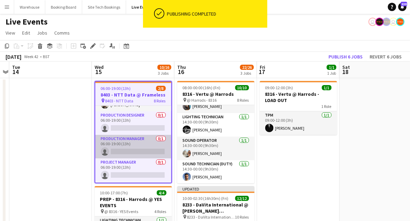
click at [126, 151] on app-card-role "Production Manager 0/1 06:00-19:00 (13h) single-neutral-actions" at bounding box center [133, 147] width 76 height 24
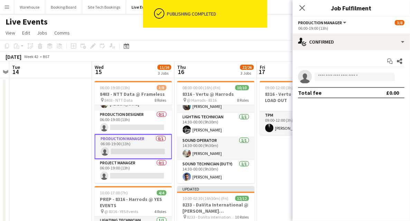
click at [343, 71] on app-invite-slot "single-neutral-actions" at bounding box center [352, 77] width 118 height 14
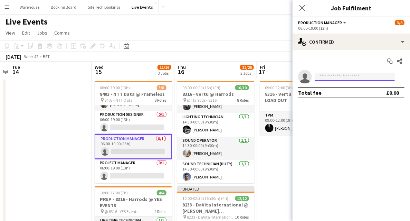
click at [342, 75] on input at bounding box center [355, 77] width 80 height 8
type input "*"
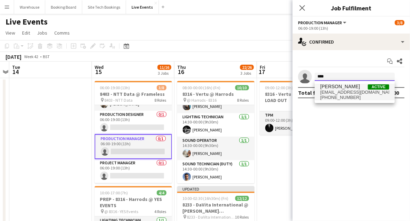
type input "****"
click at [344, 92] on span "[EMAIL_ADDRESS][DOMAIN_NAME]" at bounding box center [354, 93] width 69 height 6
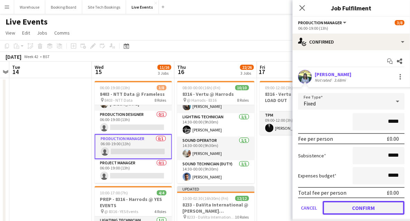
click at [365, 208] on button "Confirm" at bounding box center [364, 208] width 82 height 14
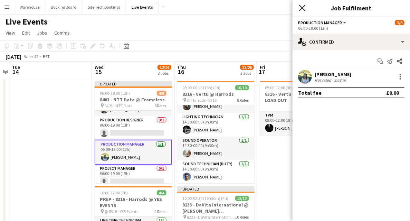
click at [304, 5] on icon "Close pop-in" at bounding box center [302, 7] width 7 height 7
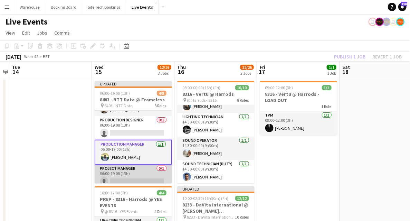
click at [141, 179] on app-card-role "Project Manager 0/1 06:00-19:00 (13h) single-neutral-actions" at bounding box center [133, 177] width 77 height 24
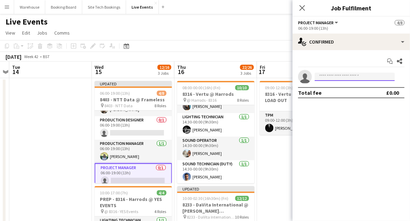
click at [368, 76] on input at bounding box center [355, 77] width 80 height 8
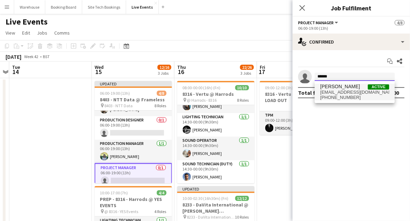
type input "******"
click at [366, 95] on span "[PHONE_NUMBER]" at bounding box center [354, 98] width 69 height 6
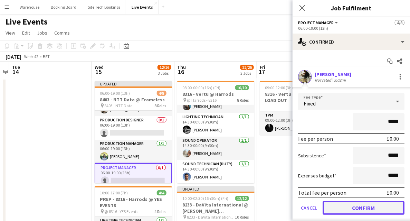
click at [367, 207] on button "Confirm" at bounding box center [364, 208] width 82 height 14
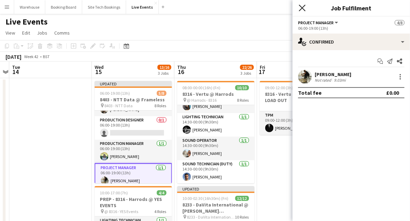
click at [304, 8] on icon "Close pop-in" at bounding box center [302, 7] width 7 height 7
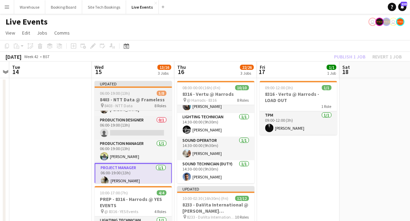
click at [139, 96] on h3 "8403 - NTT Data @ Frameless" at bounding box center [133, 99] width 77 height 6
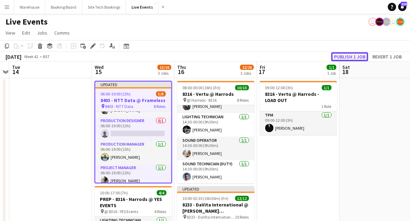
click at [355, 58] on button "Publish 1 job" at bounding box center [350, 56] width 37 height 9
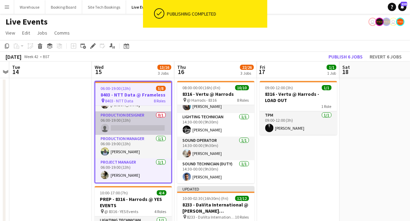
click at [119, 125] on app-card-role "Production Designer 0/1 06:00-19:00 (13h) single-neutral-actions" at bounding box center [133, 123] width 76 height 24
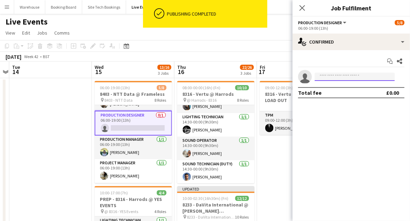
click at [349, 77] on input at bounding box center [355, 77] width 80 height 8
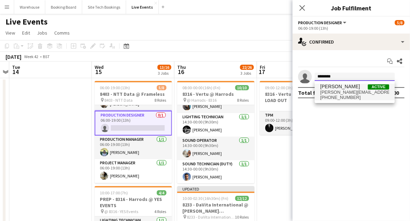
type input "********"
click at [343, 94] on span "[PERSON_NAME][EMAIL_ADDRESS][DOMAIN_NAME]" at bounding box center [354, 93] width 69 height 6
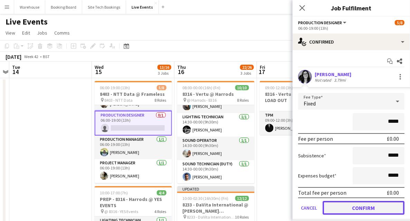
click at [363, 209] on button "Confirm" at bounding box center [364, 208] width 82 height 14
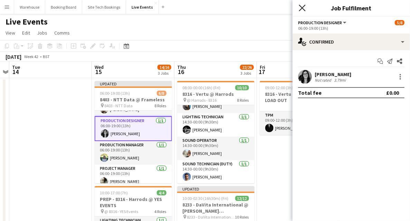
click at [304, 9] on icon at bounding box center [302, 7] width 7 height 7
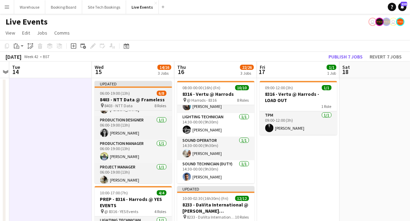
click at [127, 98] on h3 "8403 - NTT Data @ Frameless" at bounding box center [133, 99] width 77 height 6
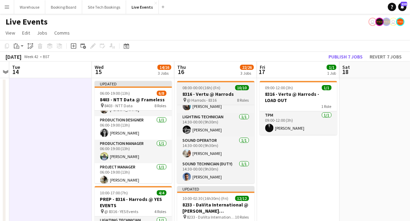
scroll to position [0, 239]
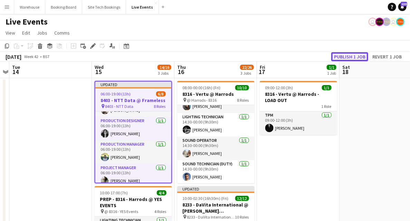
click at [347, 58] on button "Publish 1 job" at bounding box center [350, 56] width 37 height 9
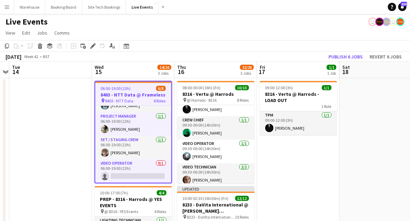
scroll to position [69, 0]
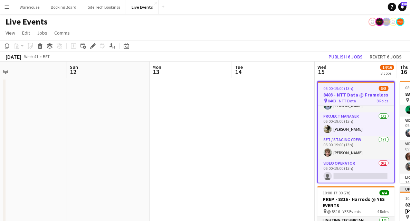
drag, startPoint x: 56, startPoint y: 135, endPoint x: 254, endPoint y: 143, distance: 198.2
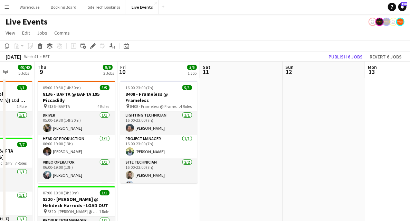
drag, startPoint x: 207, startPoint y: 158, endPoint x: 335, endPoint y: 161, distance: 128.0
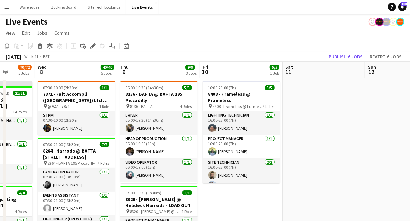
scroll to position [0, 148]
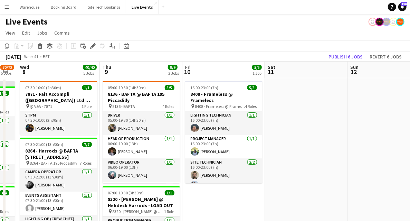
drag, startPoint x: 335, startPoint y: 197, endPoint x: 383, endPoint y: 185, distance: 48.9
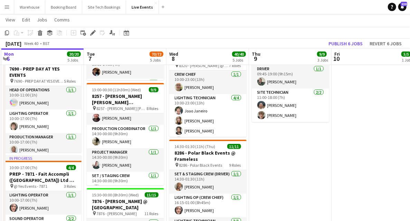
scroll to position [46, 0]
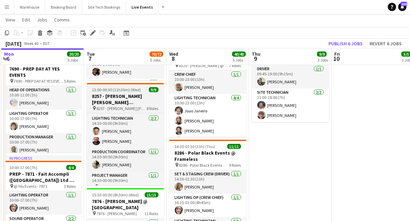
click at [124, 99] on h3 "8257 - [PERSON_NAME] [PERSON_NAME] International @ [GEOGRAPHIC_DATA]" at bounding box center [125, 99] width 77 height 12
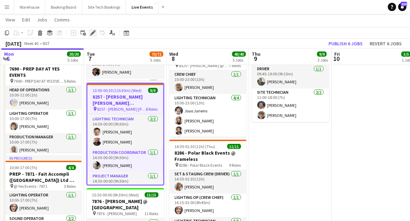
click at [92, 32] on icon "Edit" at bounding box center [93, 33] width 6 height 6
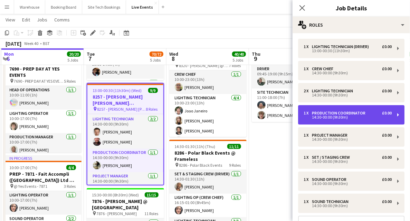
click at [336, 119] on div "14:30-00:00 (9h30m)" at bounding box center [348, 116] width 88 height 3
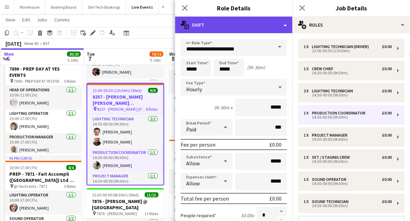
click at [224, 27] on div "multiple-actions-text Shift" at bounding box center [234, 25] width 118 height 17
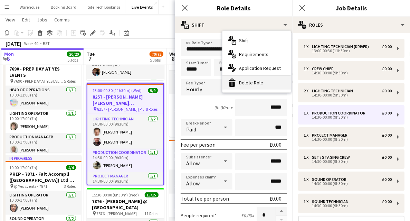
click at [246, 84] on div "bin-2 Delete Role" at bounding box center [257, 83] width 68 height 14
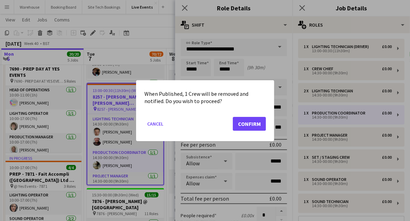
scroll to position [0, 0]
click at [244, 121] on button "Confirm" at bounding box center [249, 124] width 33 height 14
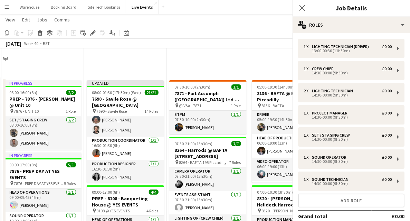
scroll to position [207, 0]
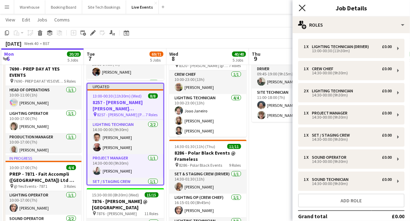
click at [304, 6] on icon "Close pop-in" at bounding box center [302, 7] width 7 height 7
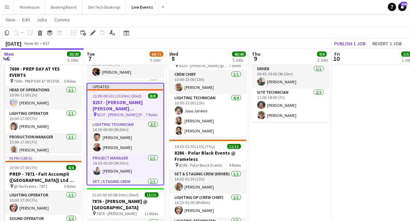
click at [115, 106] on h3 "8257 - [PERSON_NAME] [PERSON_NAME] International @ [GEOGRAPHIC_DATA]" at bounding box center [125, 105] width 76 height 12
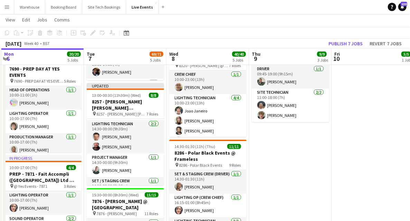
drag, startPoint x: 334, startPoint y: 143, endPoint x: 255, endPoint y: 130, distance: 80.0
click at [330, 142] on app-calendar-viewport "Sat 4 Sun 5 Mon 6 20/20 5 Jobs Tue 7 69/71 5 Jobs Wed 8 40/40 5 Jobs Thu 9 9/9 …" at bounding box center [205, 115] width 410 height 590
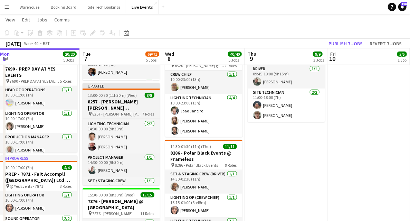
click at [132, 101] on h3 "8257 - [PERSON_NAME] [PERSON_NAME] International @ [GEOGRAPHIC_DATA]" at bounding box center [121, 105] width 77 height 12
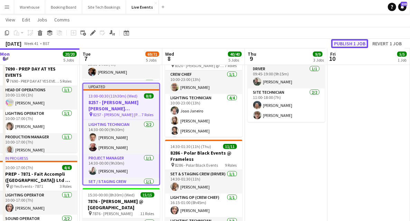
click at [351, 43] on button "Publish 1 job" at bounding box center [350, 43] width 37 height 9
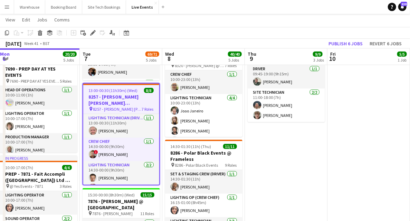
click at [297, 187] on app-date-cell "05:00-19:30 (14h30m) 5/5 8136 - BAFTA @ BAFTA 195 Piccadilly pin 8136 - BAFTA 4…" at bounding box center [286, 139] width 83 height 539
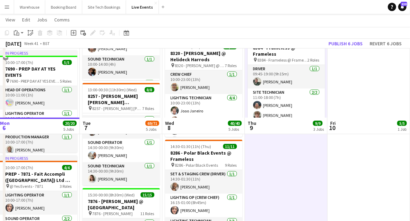
scroll to position [277, 0]
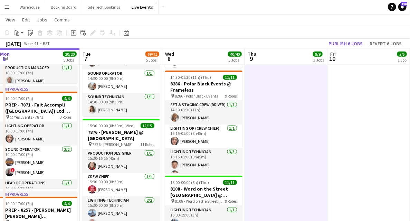
drag, startPoint x: 267, startPoint y: 157, endPoint x: 273, endPoint y: 157, distance: 6.2
click at [267, 157] on app-date-cell "05:00-19:30 (14h30m) 5/5 8136 - BAFTA @ BAFTA 195 Piccadilly pin 8136 - BAFTA 4…" at bounding box center [286, 70] width 83 height 539
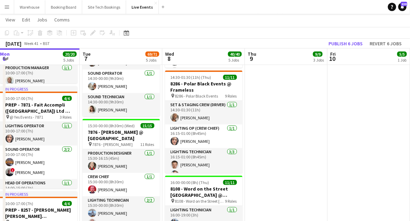
click at [355, 155] on app-date-cell "16:00-23:00 (7h) 5/5 8408 - Frameless @ Frameless pin 8408 - Frameless @ Framel…" at bounding box center [369, 70] width 83 height 539
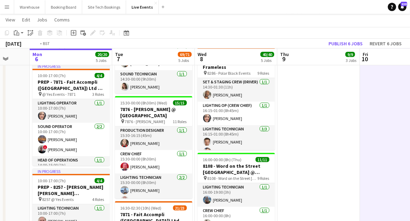
scroll to position [0, 200]
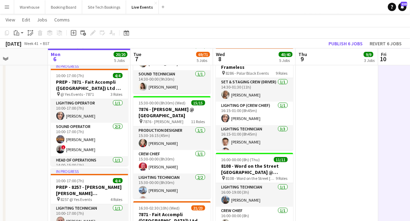
drag, startPoint x: 308, startPoint y: 184, endPoint x: 359, endPoint y: 185, distance: 50.8
click at [359, 185] on app-calendar-viewport "Fri 3 Sat 4 Sun 5 Mon 6 20/20 5 Jobs Tue 7 69/71 5 Jobs Wed 8 40/40 5 Jobs Thu …" at bounding box center [205, 23] width 410 height 590
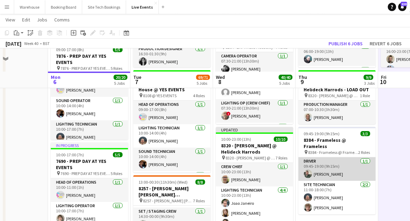
scroll to position [184, 0]
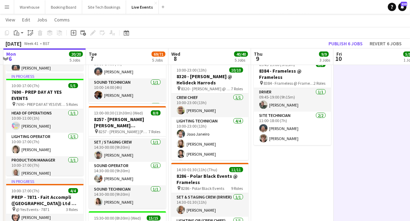
drag, startPoint x: 367, startPoint y: 180, endPoint x: 103, endPoint y: 157, distance: 265.2
click at [104, 157] on app-calendar-viewport "Fri 3 Sat 4 Sun 5 Mon 6 20/20 5 Jobs Tue 7 69/71 5 Jobs Wed 8 40/40 5 Jobs Thu …" at bounding box center [205, 138] width 410 height 590
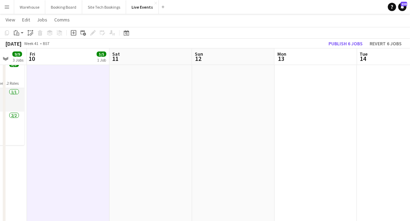
drag, startPoint x: 199, startPoint y: 157, endPoint x: 67, endPoint y: 147, distance: 132.5
click at [68, 147] on app-calendar-viewport "Mon 6 20/20 5 Jobs Tue 7 69/71 5 Jobs Wed 8 40/40 5 Jobs Thu 9 9/9 3 Jobs Fri 1…" at bounding box center [205, 138] width 410 height 590
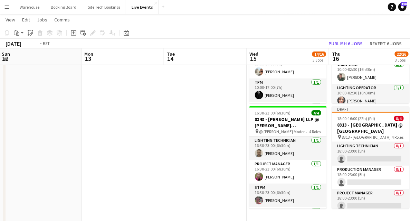
scroll to position [0, 266]
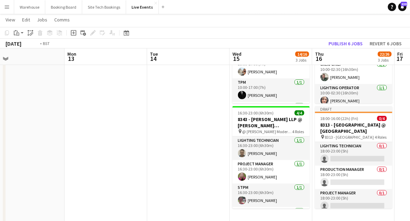
drag, startPoint x: 114, startPoint y: 145, endPoint x: 38, endPoint y: 129, distance: 78.0
click at [25, 135] on app-calendar-viewport "Thu 9 9/9 3 Jobs Fri 10 5/5 1 Job Sat 11 Sun 12 Mon 13 Tue 14 Wed 15 14/16 3 Jo…" at bounding box center [205, 138] width 410 height 590
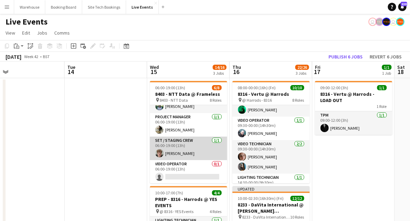
scroll to position [0, 0]
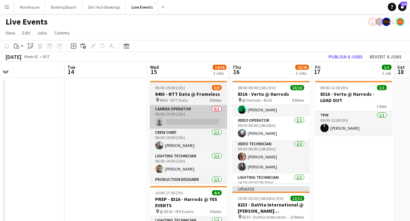
click at [183, 110] on app-card-role "Camera Operator 0/1 06:00-19:00 (13h) single-neutral-actions" at bounding box center [188, 117] width 77 height 24
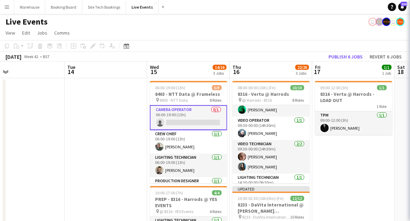
scroll to position [0, 266]
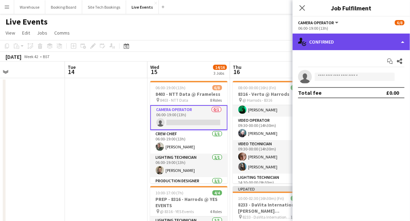
click at [318, 37] on div "single-neutral-actions-check-2 Confirmed" at bounding box center [352, 42] width 118 height 17
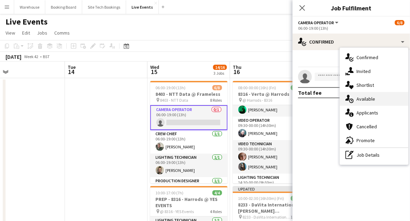
click at [364, 96] on span "Available" at bounding box center [366, 99] width 19 height 6
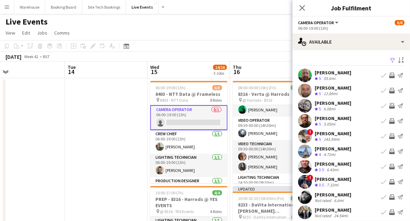
scroll to position [21, 0]
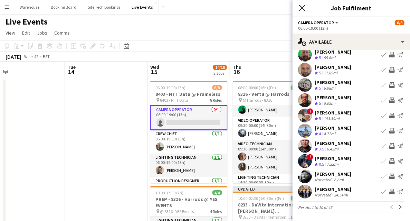
click at [303, 8] on icon at bounding box center [302, 7] width 7 height 7
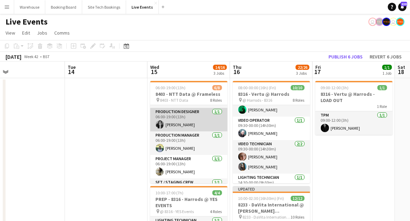
scroll to position [111, 0]
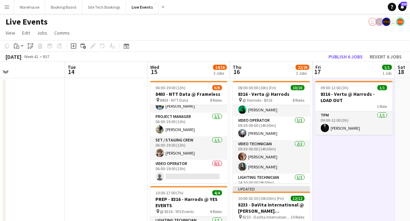
scroll to position [110, 0]
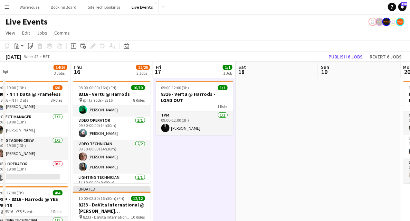
drag, startPoint x: 406, startPoint y: 171, endPoint x: 242, endPoint y: 156, distance: 163.9
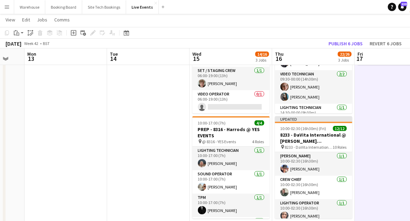
scroll to position [0, 199]
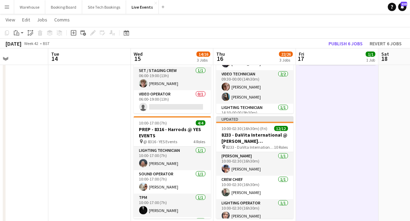
drag, startPoint x: 205, startPoint y: 155, endPoint x: 349, endPoint y: 156, distance: 143.8
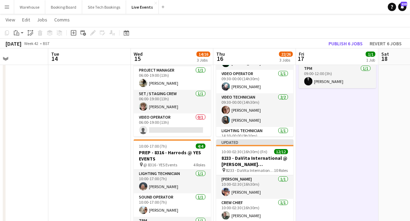
scroll to position [23, 0]
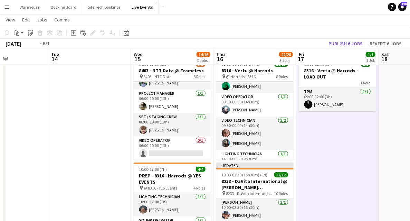
drag, startPoint x: 97, startPoint y: 119, endPoint x: 284, endPoint y: 127, distance: 186.5
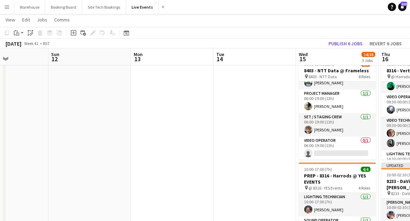
drag, startPoint x: 149, startPoint y: 127, endPoint x: 295, endPoint y: 136, distance: 146.1
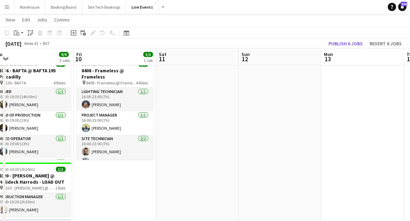
drag, startPoint x: 289, startPoint y: 139, endPoint x: 380, endPoint y: 140, distance: 91.6
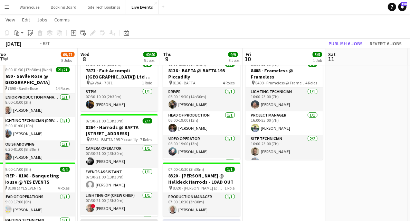
drag, startPoint x: 341, startPoint y: 190, endPoint x: 401, endPoint y: 165, distance: 65.2
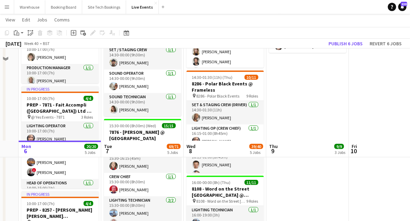
scroll to position [369, 0]
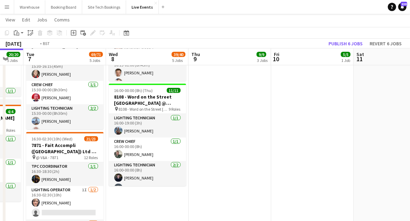
drag, startPoint x: 352, startPoint y: 175, endPoint x: 158, endPoint y: 167, distance: 194.5
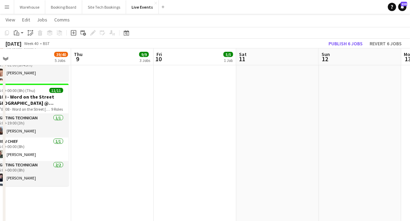
drag, startPoint x: 268, startPoint y: 173, endPoint x: 107, endPoint y: 162, distance: 161.8
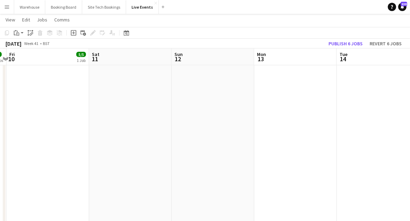
drag, startPoint x: 109, startPoint y: 156, endPoint x: 90, endPoint y: 154, distance: 19.1
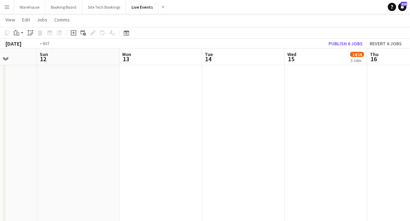
drag, startPoint x: 205, startPoint y: 165, endPoint x: 87, endPoint y: 151, distance: 118.3
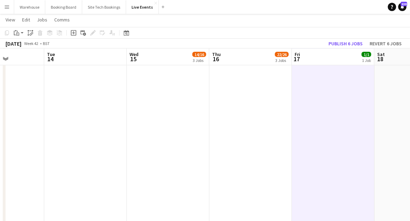
drag, startPoint x: 147, startPoint y: 155, endPoint x: 122, endPoint y: 151, distance: 25.0
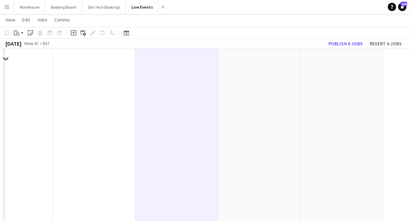
scroll to position [207, 0]
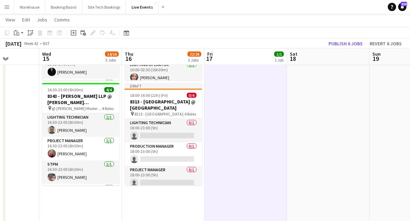
drag, startPoint x: 288, startPoint y: 156, endPoint x: 407, endPoint y: 143, distance: 119.6
click at [400, 144] on app-calendar-viewport "Mon 13 Tue 14 Wed 15 14/16 3 Jobs Thu 16 22/26 3 Jobs Fri 17 1/1 1 Job Sat 18 S…" at bounding box center [205, 115] width 410 height 590
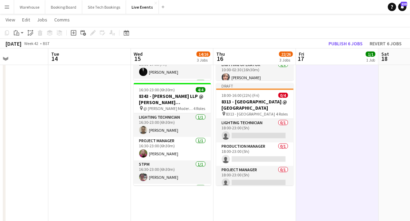
scroll to position [0, 183]
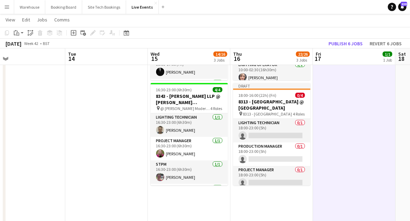
drag, startPoint x: 81, startPoint y: 182, endPoint x: 97, endPoint y: 184, distance: 17.0
click at [97, 184] on app-calendar-viewport "Sat 11 Sun 12 Mon 13 Tue 14 Wed 15 14/16 3 Jobs Thu 16 22/26 3 Jobs Fri 17 1/1 …" at bounding box center [205, 115] width 410 height 590
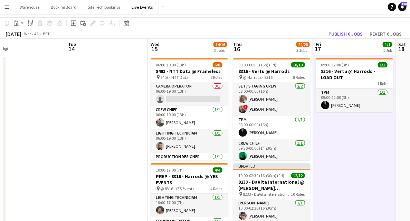
scroll to position [0, 0]
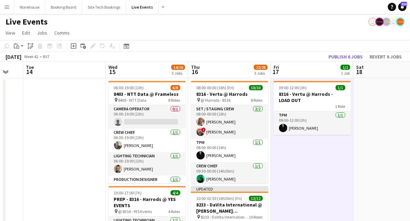
drag, startPoint x: 108, startPoint y: 142, endPoint x: 84, endPoint y: 142, distance: 23.9
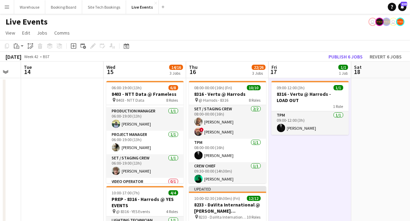
scroll to position [110, 0]
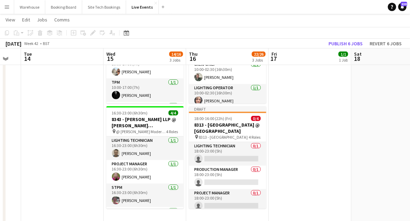
scroll to position [69, 0]
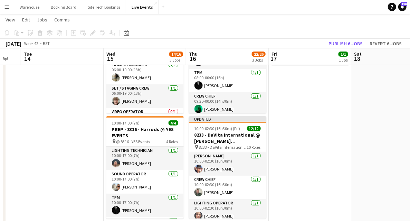
drag, startPoint x: 44, startPoint y: 124, endPoint x: 40, endPoint y: 121, distance: 5.4
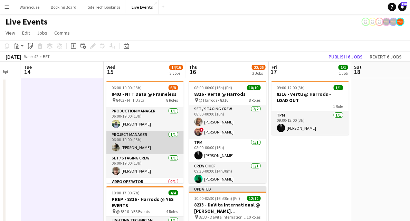
scroll to position [0, 0]
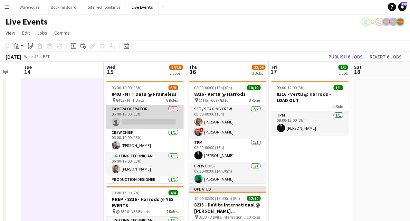
click at [144, 121] on app-card-role "Camera Operator 0/1 06:00-19:00 (13h) single-neutral-actions" at bounding box center [144, 117] width 77 height 24
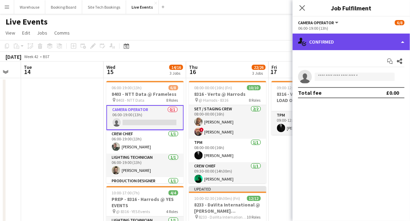
click at [329, 43] on div "single-neutral-actions-check-2 Confirmed" at bounding box center [352, 42] width 118 height 17
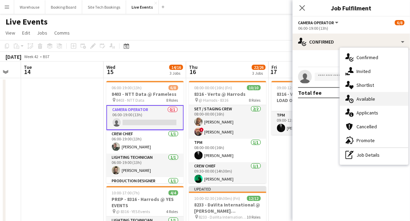
click at [368, 95] on div "single-neutral-actions-upload Available" at bounding box center [374, 99] width 68 height 14
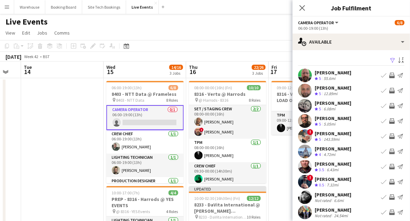
click at [390, 196] on app-icon "Invite crew" at bounding box center [393, 197] width 6 height 6
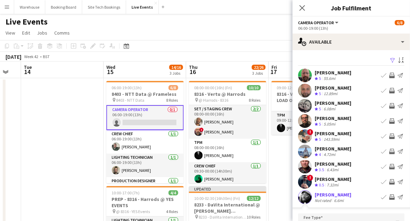
scroll to position [106, 0]
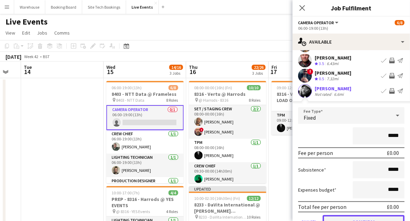
click at [363, 218] on button "Confirm" at bounding box center [364, 222] width 82 height 14
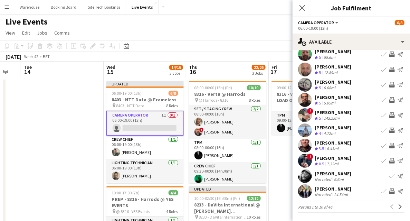
scroll to position [21, 0]
click at [302, 6] on icon "Close pop-in" at bounding box center [302, 7] width 7 height 7
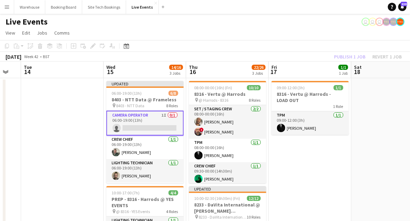
drag, startPoint x: 65, startPoint y: 145, endPoint x: 85, endPoint y: 136, distance: 22.0
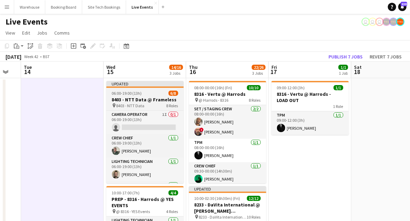
click at [128, 100] on h3 "8403 - NTT Data @ Frameless" at bounding box center [144, 99] width 77 height 6
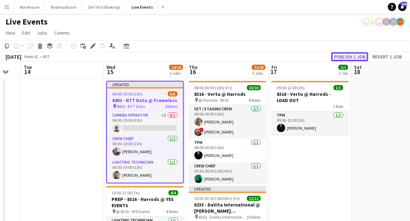
click at [347, 57] on button "Publish 1 job" at bounding box center [350, 56] width 37 height 9
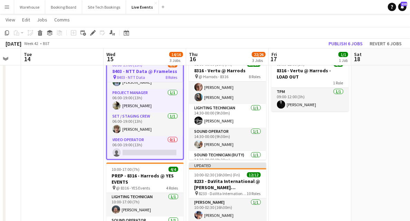
scroll to position [130, 0]
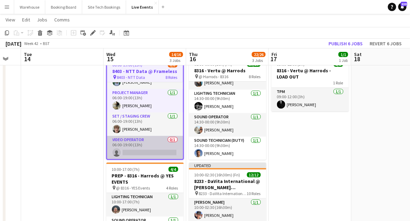
click at [138, 147] on app-card-role "Video Operator 0/1 06:00-19:00 (13h) single-neutral-actions" at bounding box center [145, 148] width 76 height 24
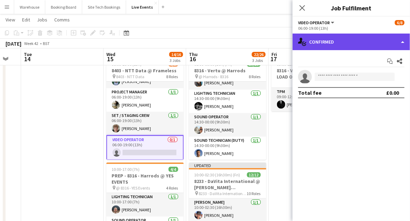
drag, startPoint x: 354, startPoint y: 38, endPoint x: 353, endPoint y: 45, distance: 6.4
click at [355, 38] on div "single-neutral-actions-check-2 Confirmed" at bounding box center [352, 42] width 118 height 17
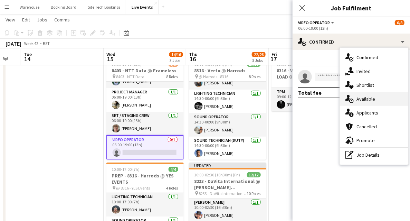
click at [373, 97] on span "Available" at bounding box center [366, 99] width 19 height 6
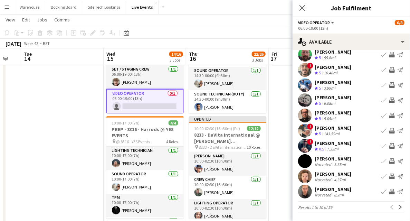
scroll to position [92, 0]
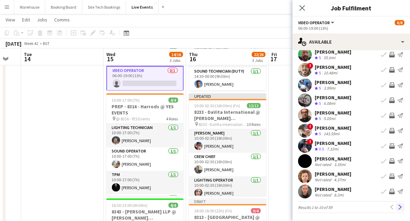
click at [398, 206] on app-icon "Next" at bounding box center [400, 207] width 5 height 5
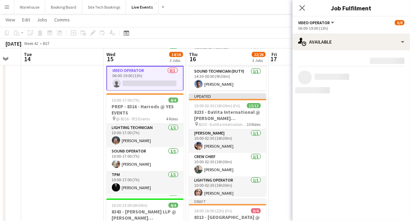
scroll to position [0, 0]
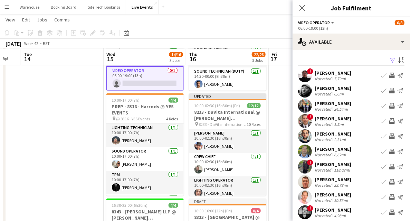
click at [304, 135] on app-user-avatar at bounding box center [305, 136] width 14 height 14
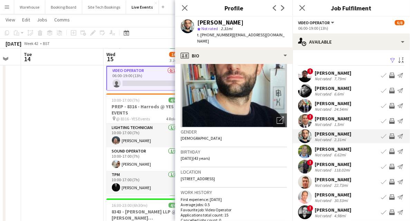
scroll to position [69, 0]
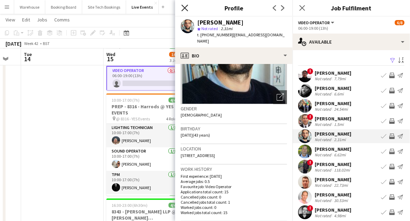
click at [184, 10] on icon "Close pop-in" at bounding box center [184, 7] width 7 height 7
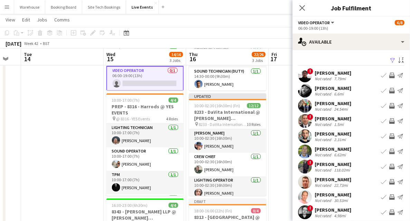
scroll to position [21, 0]
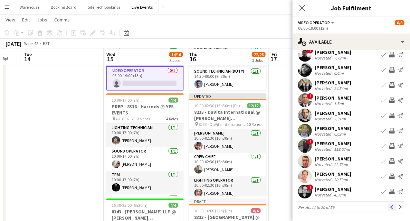
click at [391, 209] on button "Previous" at bounding box center [392, 207] width 8 height 8
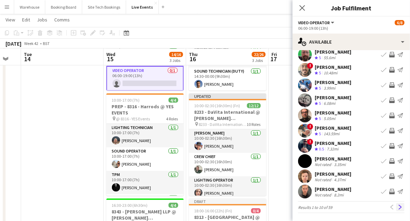
click at [400, 205] on button "Next" at bounding box center [401, 207] width 8 height 8
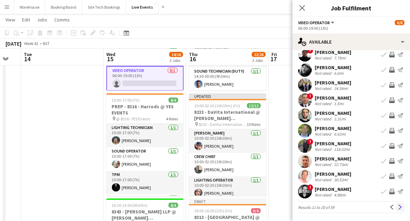
click at [399, 206] on app-icon "Next" at bounding box center [400, 207] width 5 height 5
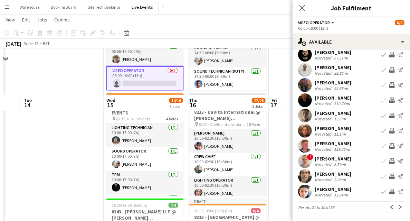
scroll to position [138, 0]
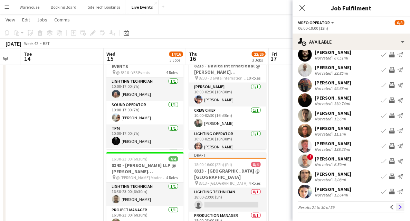
click at [397, 205] on button "Next" at bounding box center [401, 207] width 8 height 8
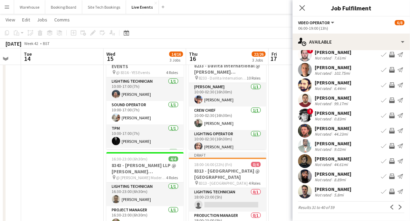
scroll to position [161, 0]
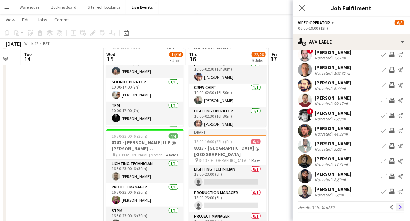
click at [398, 206] on app-icon "Next" at bounding box center [400, 207] width 5 height 5
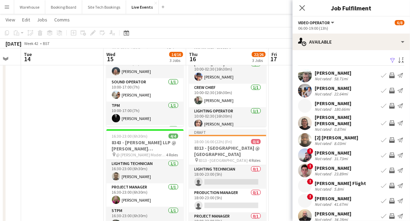
scroll to position [21, 0]
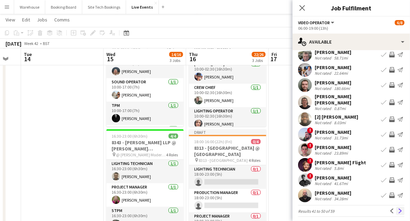
click at [398, 209] on app-icon "Next" at bounding box center [400, 210] width 5 height 5
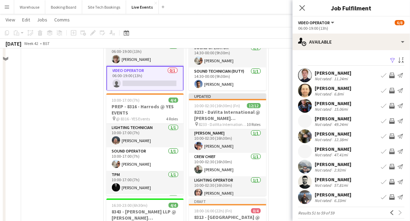
scroll to position [69, 0]
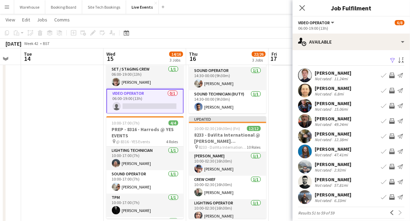
click at [390, 92] on app-icon "Invite crew" at bounding box center [393, 91] width 6 height 6
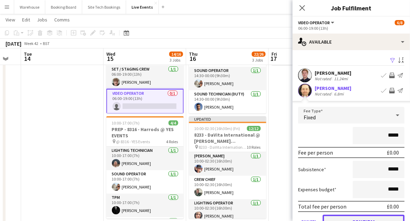
click at [353, 217] on button "Confirm" at bounding box center [364, 222] width 82 height 14
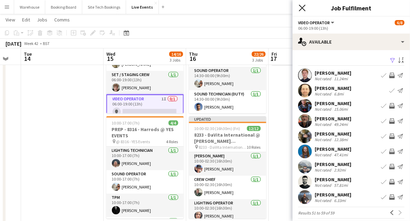
click at [300, 8] on icon "Close pop-in" at bounding box center [302, 7] width 7 height 7
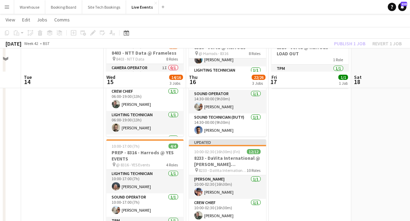
scroll to position [0, 0]
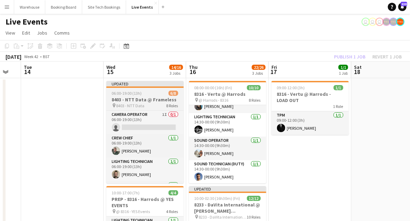
click at [129, 105] on span "8403 - NTT Data" at bounding box center [131, 105] width 28 height 5
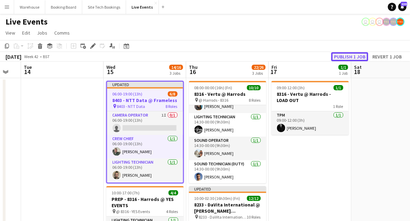
click at [346, 59] on button "Publish 1 job" at bounding box center [350, 56] width 37 height 9
